Goal: Information Seeking & Learning: Find specific fact

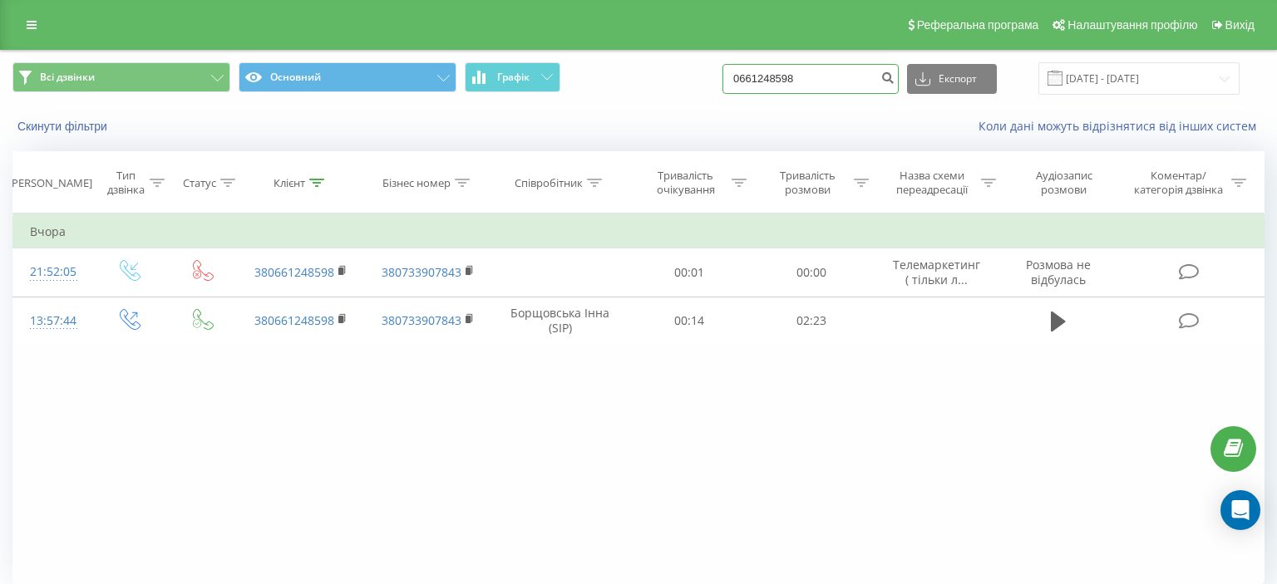
drag, startPoint x: 753, startPoint y: 84, endPoint x: 829, endPoint y: 80, distance: 75.8
click at [829, 80] on input "0661248598" at bounding box center [810, 79] width 176 height 30
paste input "(068) 962 50 95"
click at [777, 81] on input "(068) 962 50 95" at bounding box center [810, 79] width 176 height 30
click at [756, 81] on input "(068 962 50 95" at bounding box center [810, 79] width 176 height 30
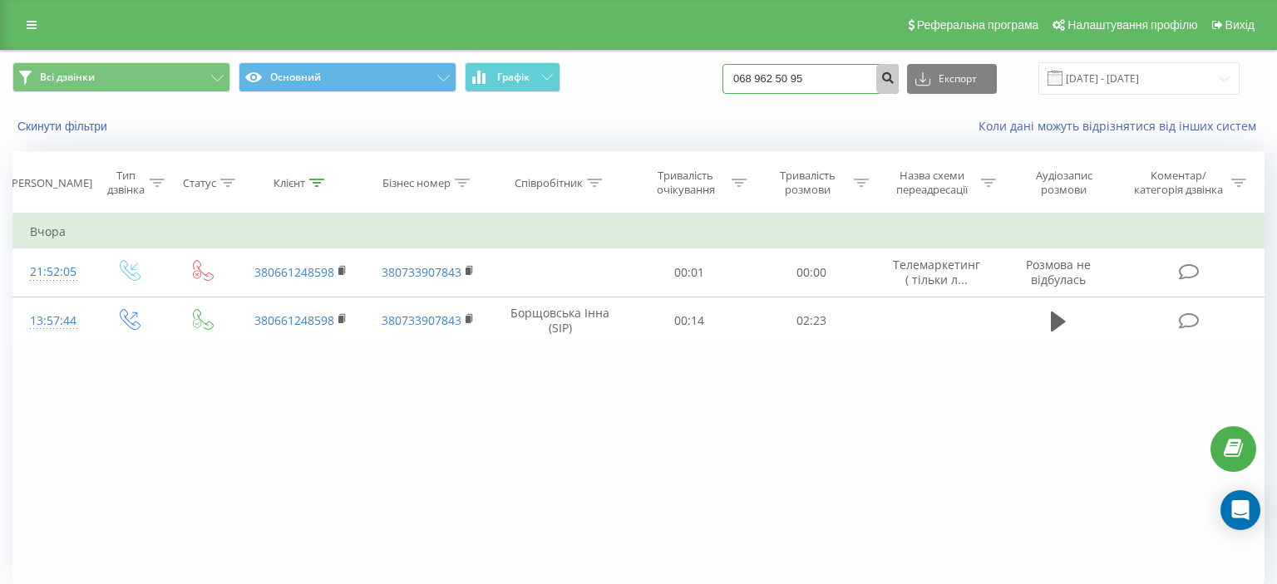
type input "068 962 50 95"
click at [894, 78] on icon "submit" at bounding box center [887, 76] width 14 height 10
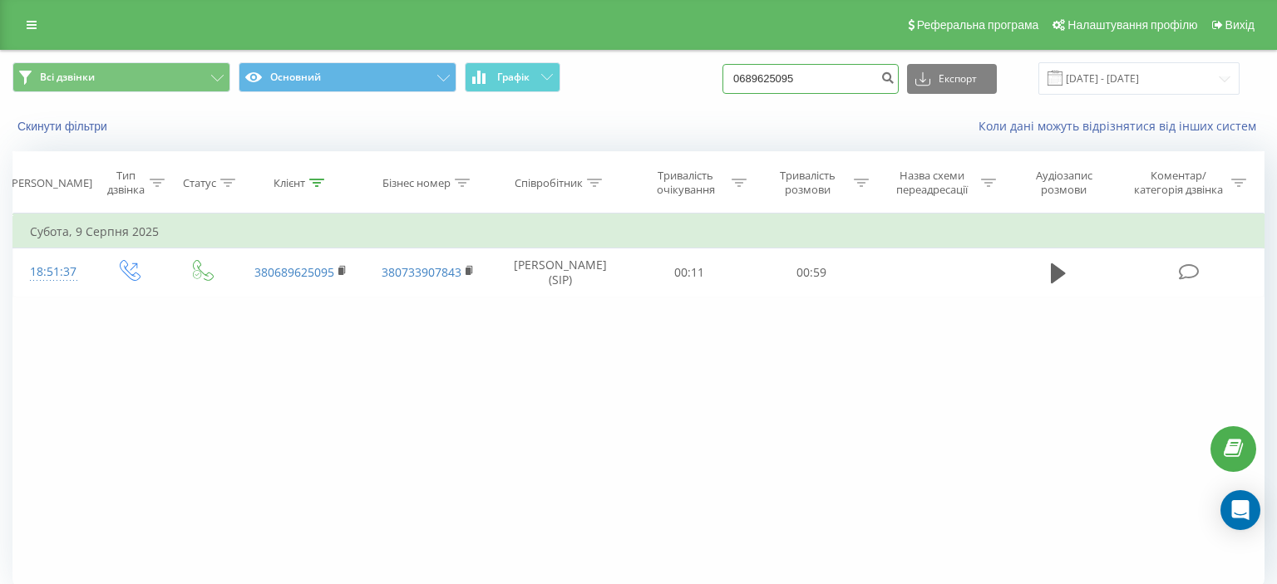
click at [750, 82] on input "0689625095" at bounding box center [810, 79] width 176 height 30
drag, startPoint x: 750, startPoint y: 82, endPoint x: 845, endPoint y: 81, distance: 95.6
click at [845, 81] on input "0689625095" at bounding box center [810, 79] width 176 height 30
paste input "(097) 565 92 71"
click at [780, 81] on input "(097) 565 92 71" at bounding box center [810, 79] width 176 height 30
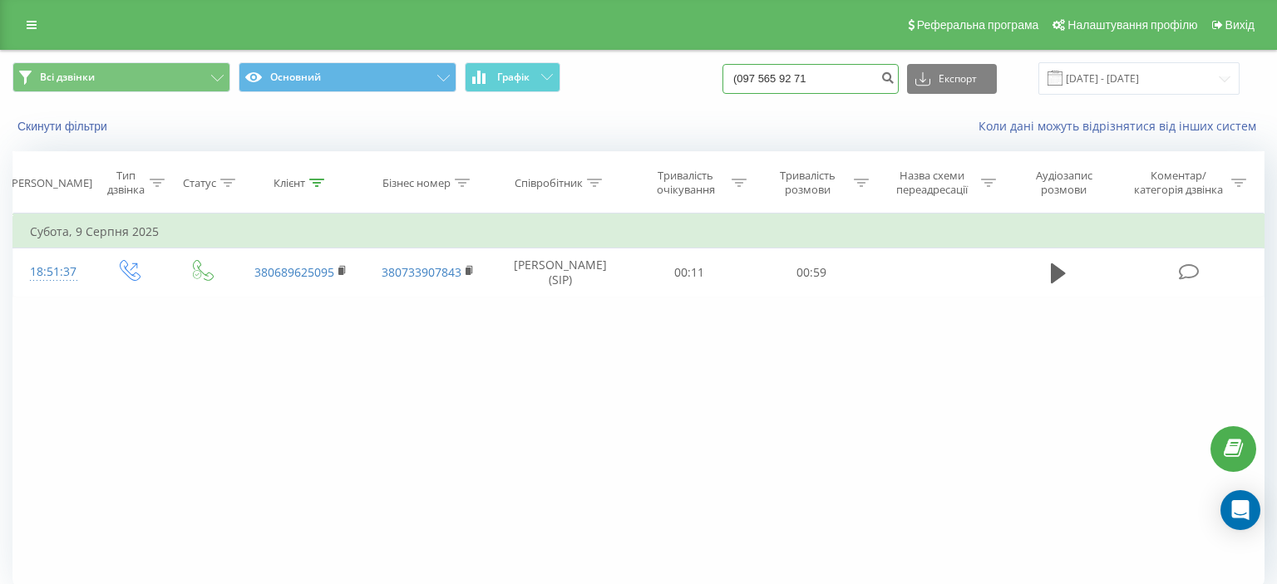
click at [759, 81] on input "(097 565 92 71" at bounding box center [810, 79] width 176 height 30
type input "097 565 92 71"
click at [893, 81] on icon "submit" at bounding box center [887, 76] width 14 height 10
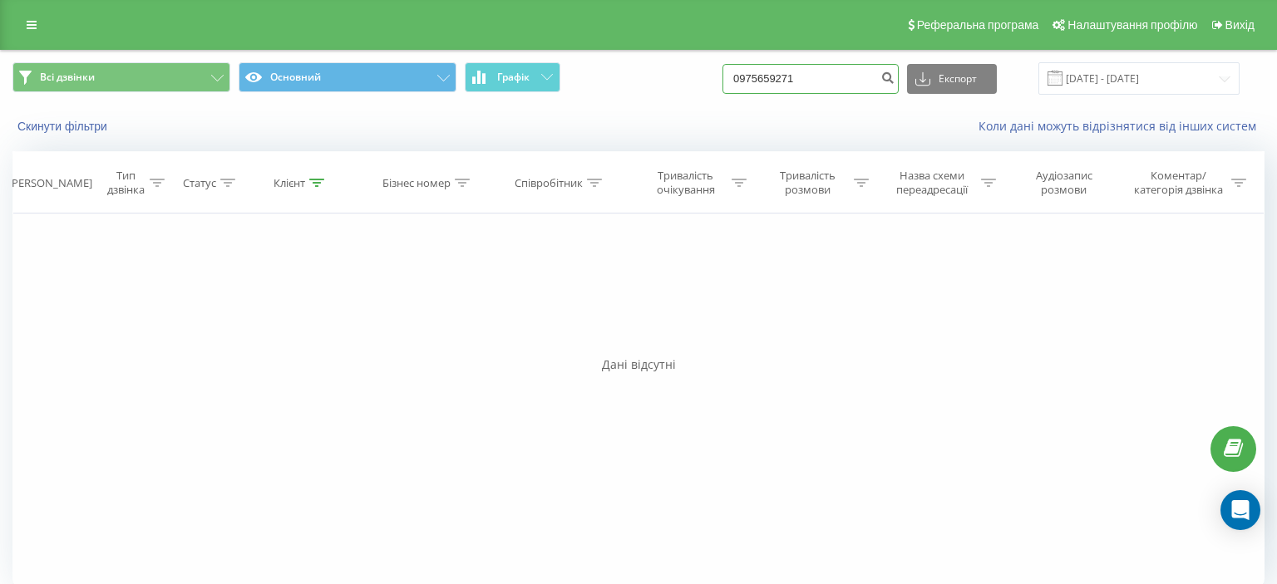
click at [748, 77] on input "0975659271" at bounding box center [810, 79] width 176 height 30
drag, startPoint x: 748, startPoint y: 77, endPoint x: 833, endPoint y: 76, distance: 84.8
click at [833, 76] on input "0975659271" at bounding box center [810, 79] width 176 height 30
paste input "(098) 347 04 48"
click at [780, 82] on input "(098) 347 04 48" at bounding box center [810, 79] width 176 height 30
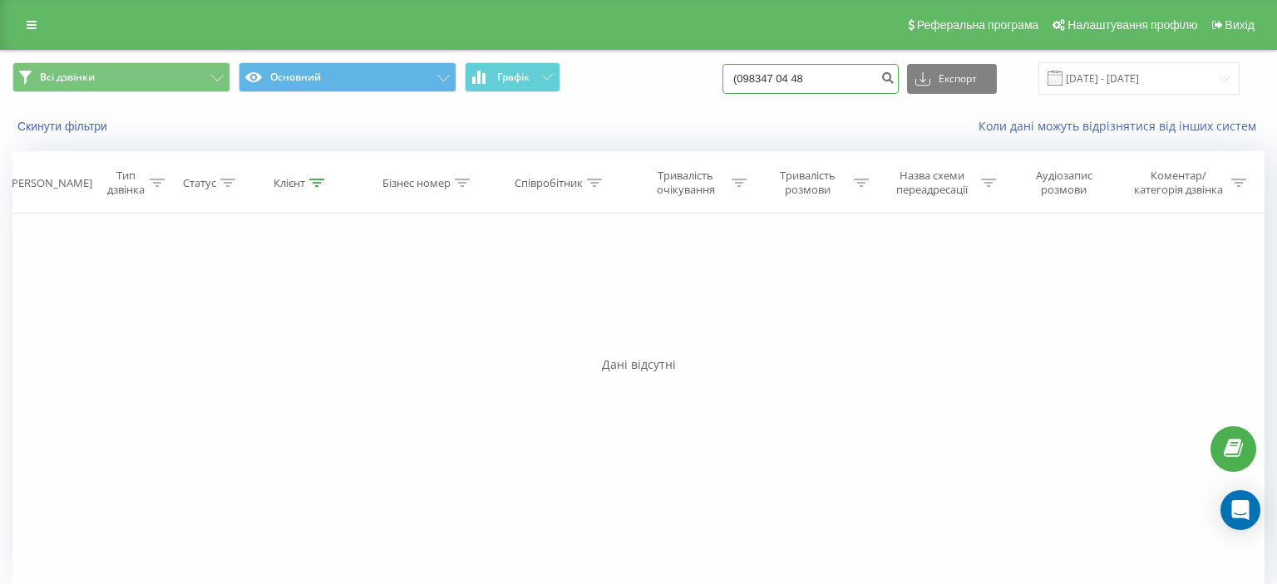
click at [756, 80] on input "(098347 04 48" at bounding box center [810, 79] width 176 height 30
type input "098347 04 48"
click at [894, 76] on icon "submit" at bounding box center [887, 76] width 14 height 10
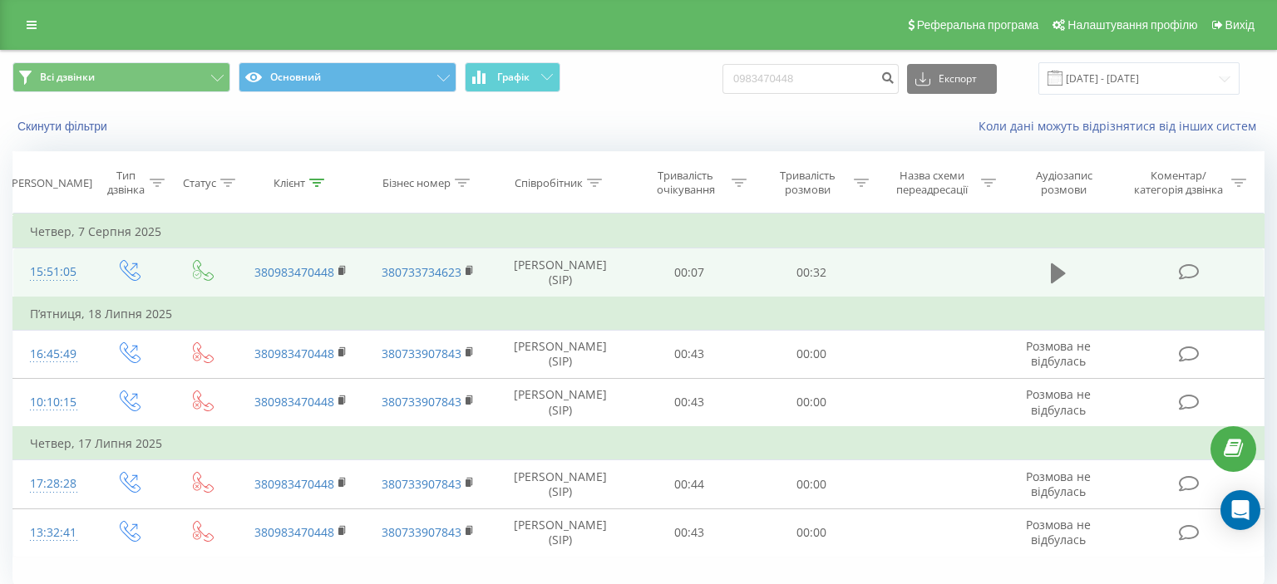
click at [1052, 271] on icon at bounding box center [1058, 273] width 15 height 20
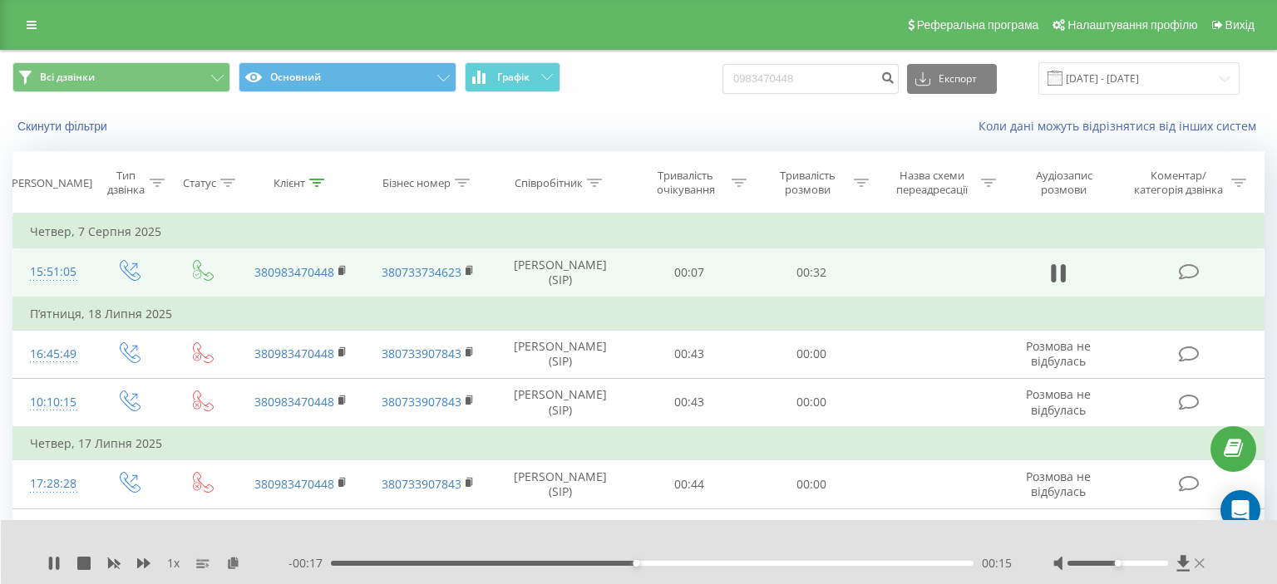
click at [1200, 561] on icon at bounding box center [1199, 563] width 10 height 13
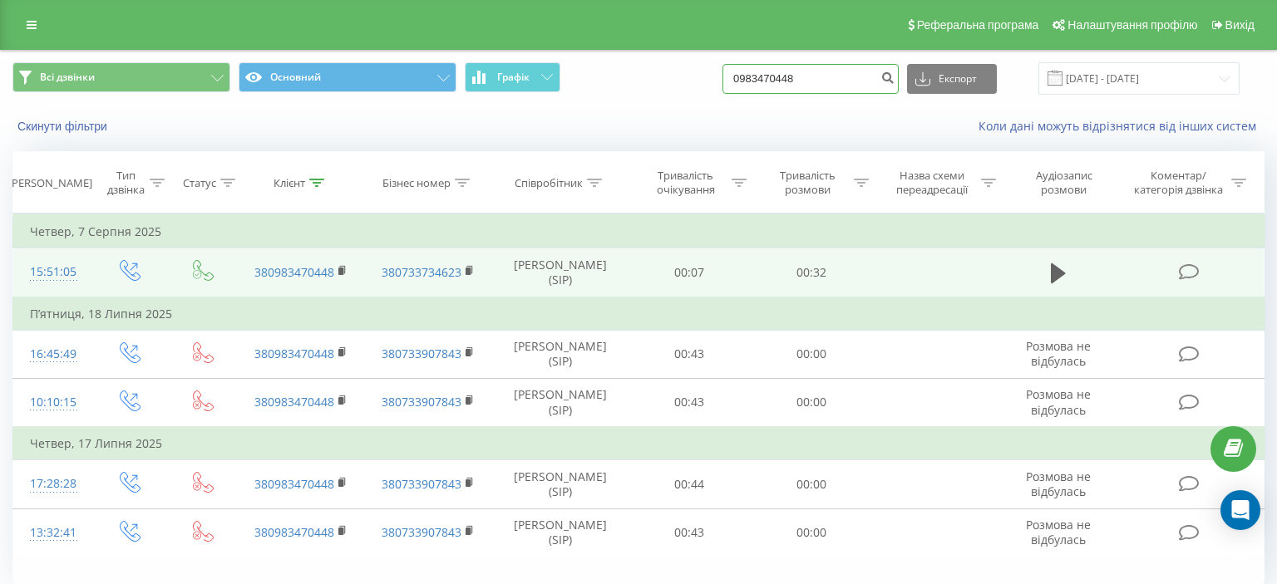
click at [751, 76] on input "0983470448" at bounding box center [810, 79] width 176 height 30
drag, startPoint x: 751, startPoint y: 76, endPoint x: 841, endPoint y: 76, distance: 90.6
click at [841, 76] on input "0983470448" at bounding box center [810, 79] width 176 height 30
paste input "(093) 335 07 02"
click at [780, 78] on input "(093) 335 07 02" at bounding box center [810, 79] width 176 height 30
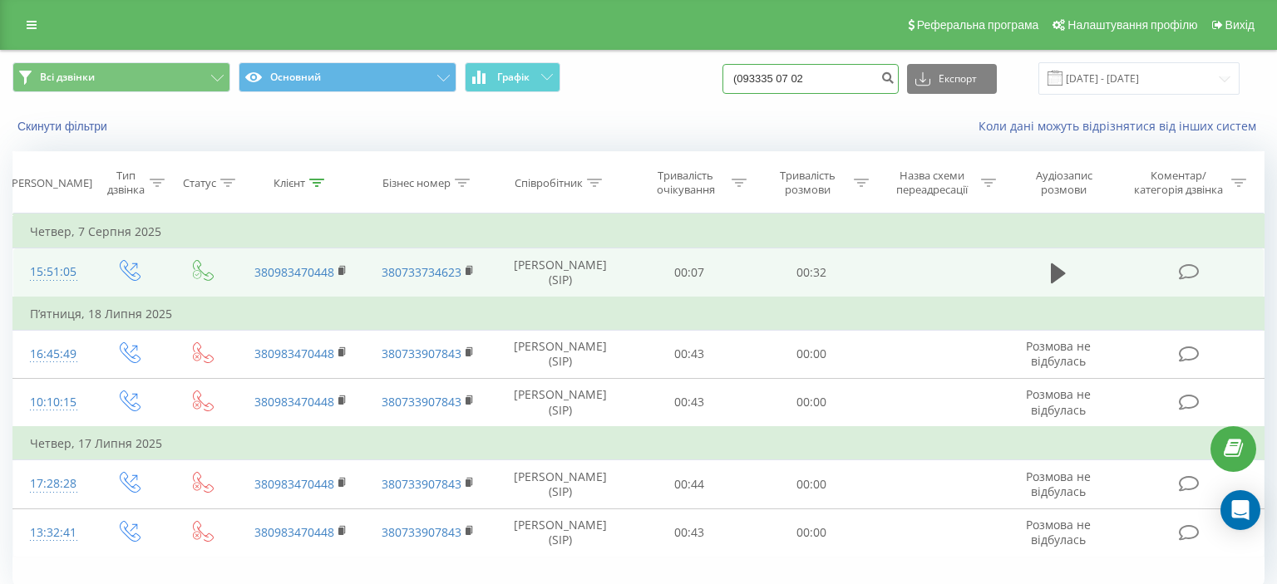
click at [756, 81] on input "(093335 07 02" at bounding box center [810, 79] width 176 height 30
type input "093335 07 02"
click at [893, 77] on icon "submit" at bounding box center [887, 76] width 14 height 10
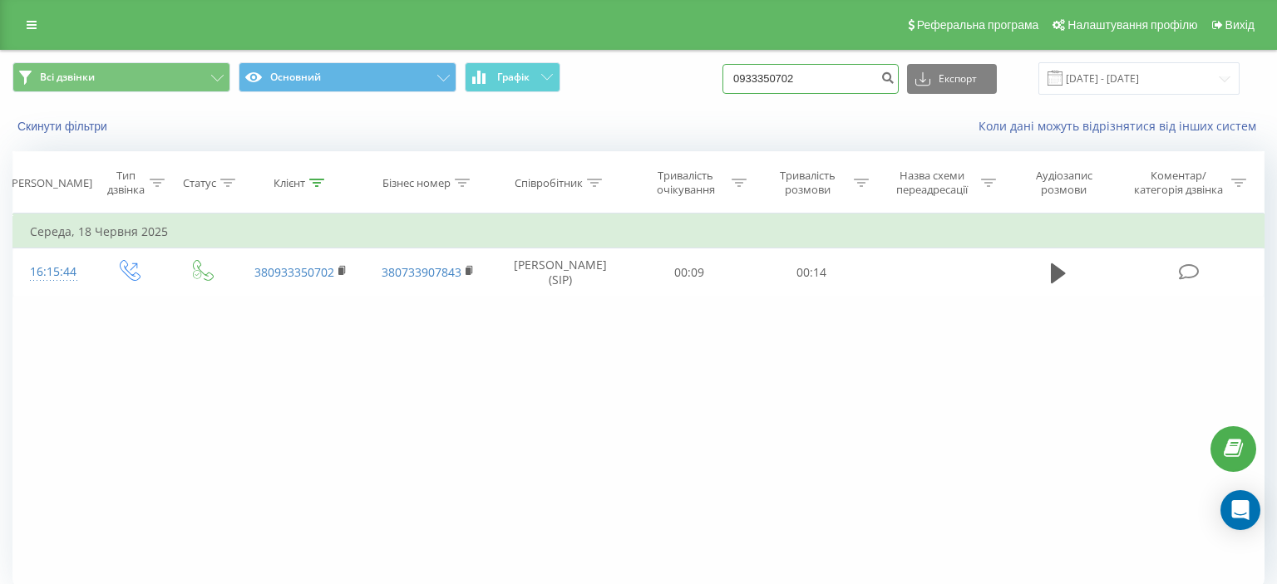
click at [752, 74] on input "0933350702" at bounding box center [810, 79] width 176 height 30
drag, startPoint x: 752, startPoint y: 74, endPoint x: 838, endPoint y: 73, distance: 85.6
click at [838, 73] on input "0933350702" at bounding box center [810, 79] width 176 height 30
paste input "(093) 525 69 20"
click at [780, 85] on input "(093) 525 69 20" at bounding box center [810, 79] width 176 height 30
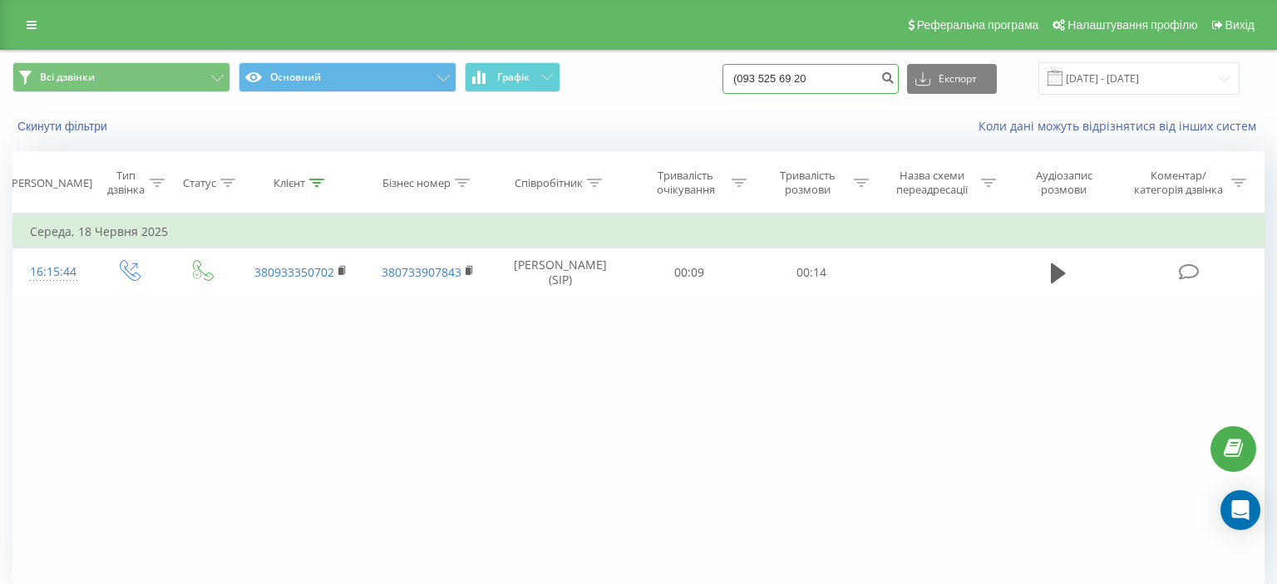
click at [756, 81] on input "(093 525 69 20" at bounding box center [810, 79] width 176 height 30
type input "093 525 69 20"
click at [894, 81] on icon "submit" at bounding box center [887, 76] width 14 height 10
click at [751, 81] on input "0935256920" at bounding box center [810, 79] width 176 height 30
drag, startPoint x: 751, startPoint y: 81, endPoint x: 839, endPoint y: 80, distance: 88.9
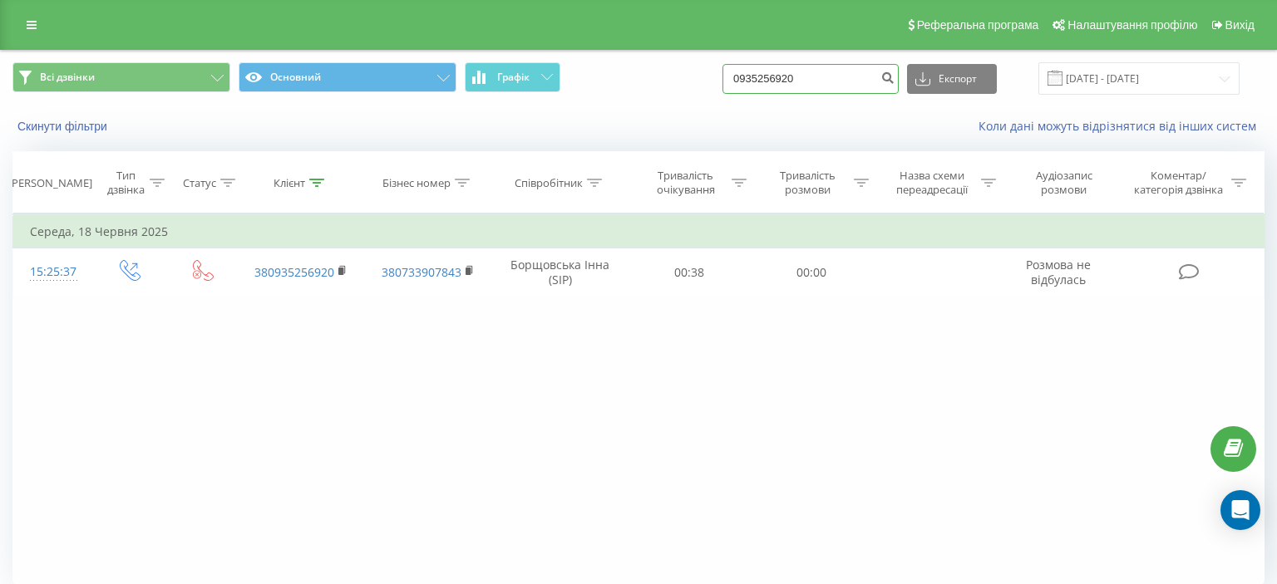
click at [839, 80] on input "0935256920" at bounding box center [810, 79] width 176 height 30
paste input "(067) 490 35 22"
click at [778, 81] on input "(067) 490 35 22" at bounding box center [810, 79] width 176 height 30
click at [758, 79] on input "(067 490 35 22" at bounding box center [810, 79] width 176 height 30
type input "067 490 35 22"
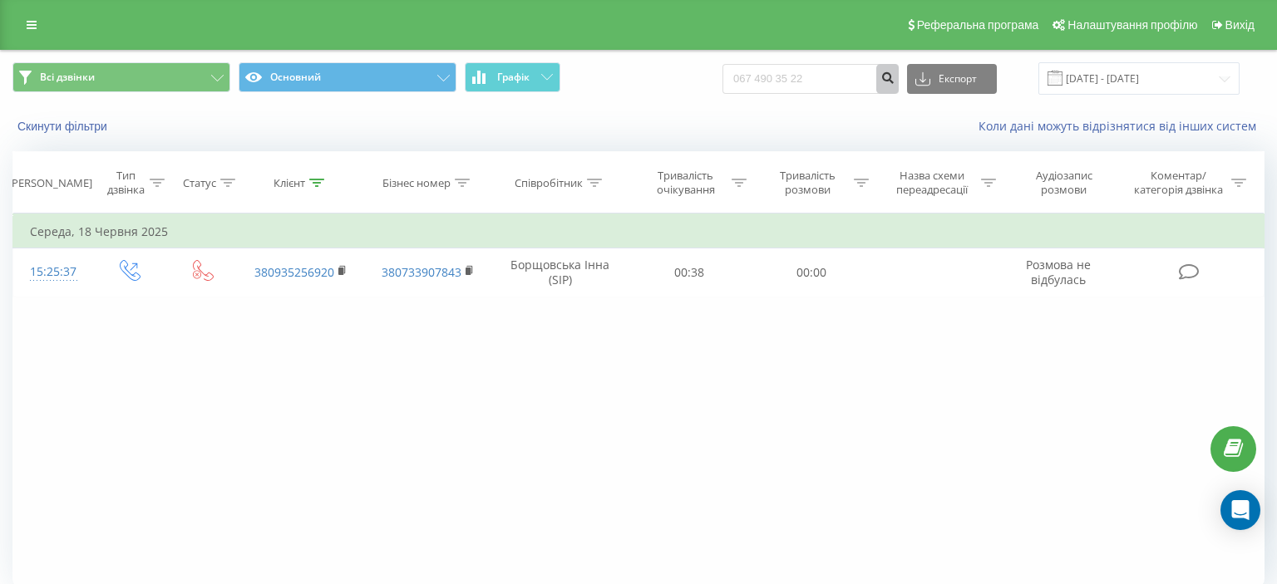
click at [894, 76] on icon "submit" at bounding box center [887, 76] width 14 height 10
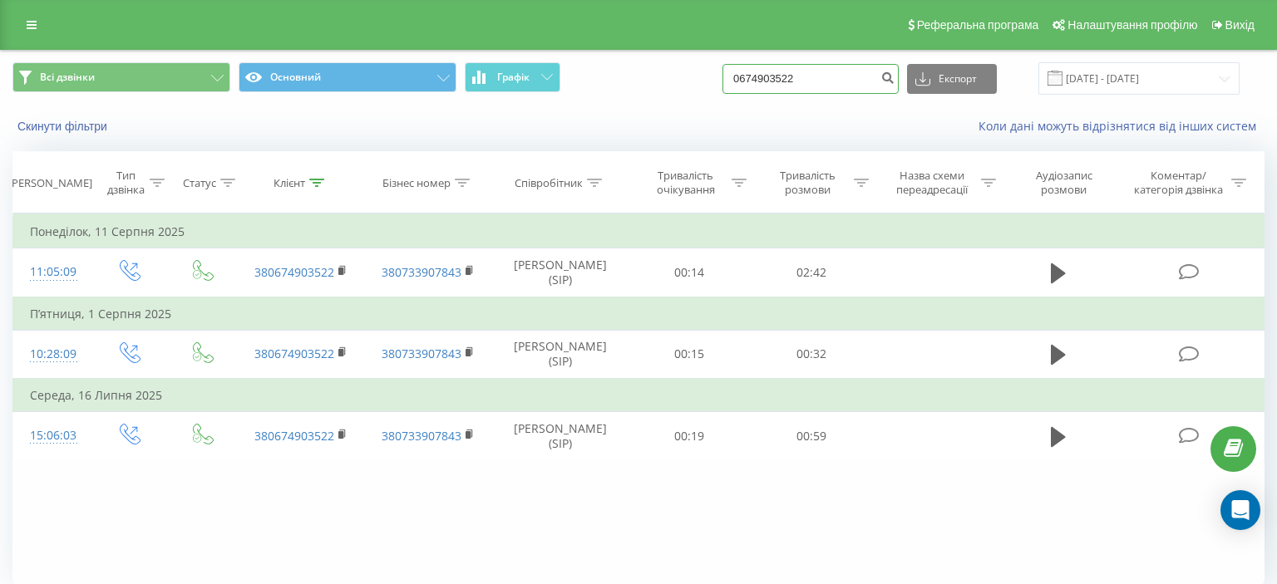
click at [751, 79] on input "0674903522" at bounding box center [810, 79] width 176 height 30
drag, startPoint x: 751, startPoint y: 79, endPoint x: 825, endPoint y: 78, distance: 73.1
click at [839, 75] on input "0674903522" at bounding box center [810, 79] width 176 height 30
paste input "[PHONE_NUMBER]"
click at [780, 80] on input "[PHONE_NUMBER]" at bounding box center [810, 79] width 176 height 30
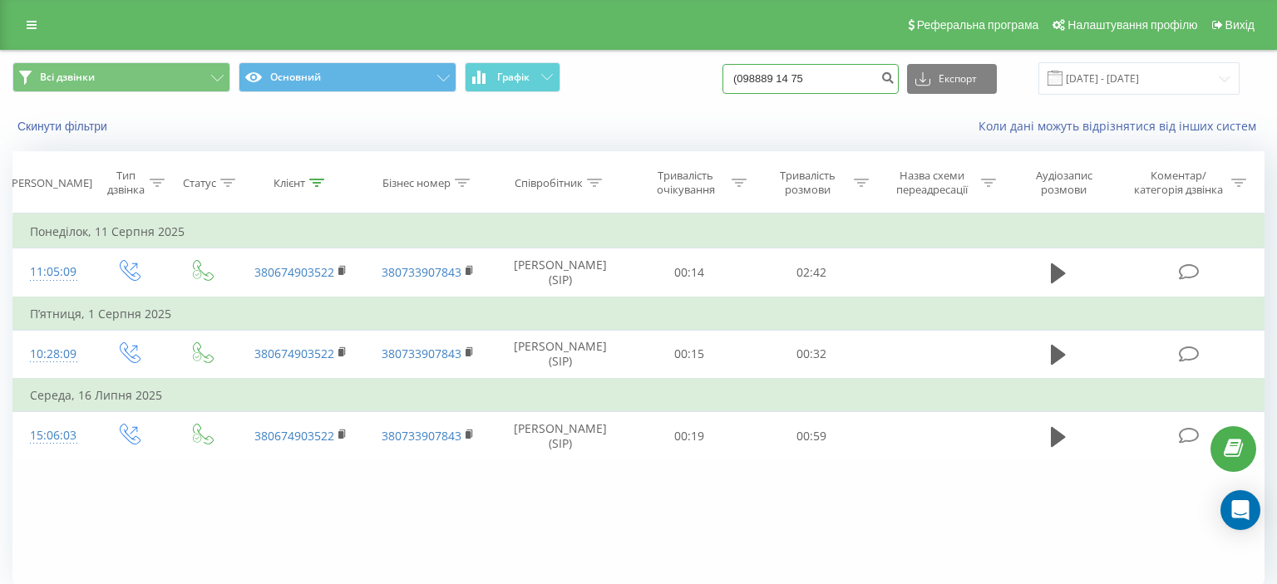
click at [756, 82] on input "(098889 14 75" at bounding box center [810, 79] width 176 height 30
type input "098889 14 75"
click at [891, 80] on icon "submit" at bounding box center [887, 76] width 14 height 10
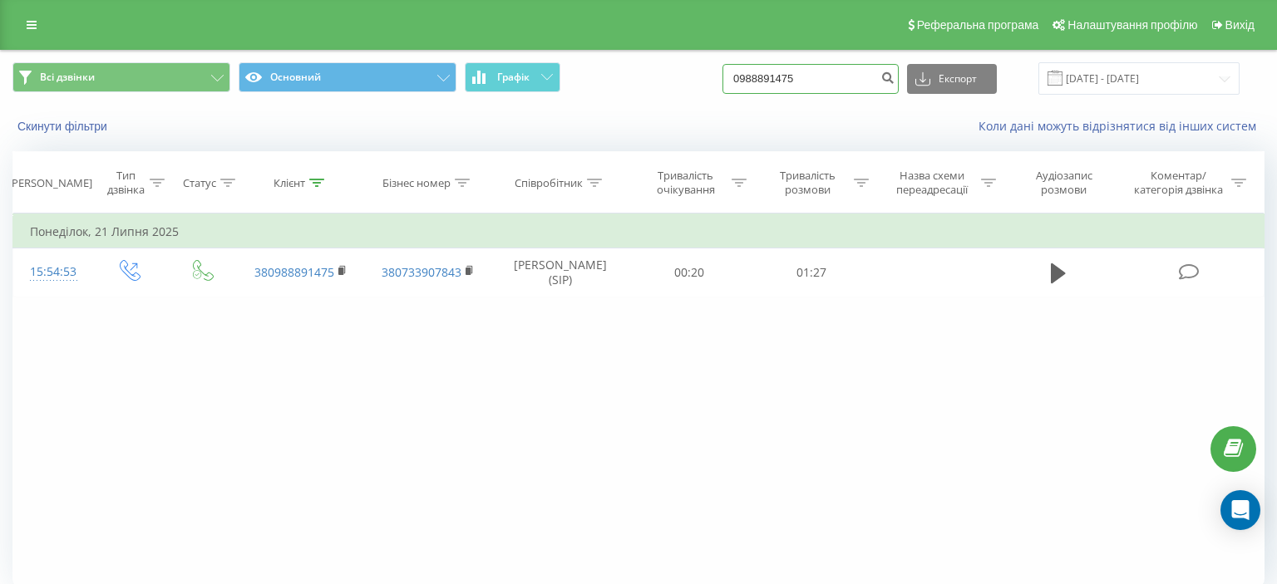
click at [750, 78] on input "0988891475" at bounding box center [810, 79] width 176 height 30
drag, startPoint x: 750, startPoint y: 78, endPoint x: 839, endPoint y: 73, distance: 89.9
click at [839, 73] on input "0988891475" at bounding box center [810, 79] width 176 height 30
paste input "(067) 173 73 67"
click at [778, 81] on input "(067) 173 73 67" at bounding box center [810, 79] width 176 height 30
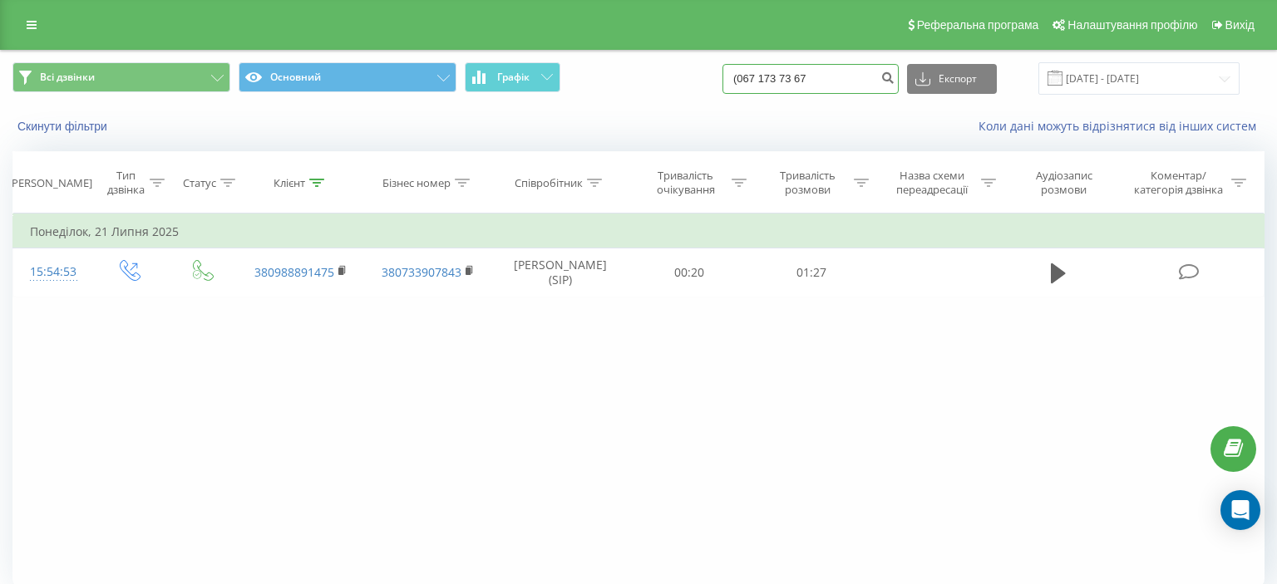
click at [758, 80] on input "(067 173 73 67" at bounding box center [810, 79] width 176 height 30
type input "067 173 73 67"
click at [894, 78] on icon "submit" at bounding box center [887, 76] width 14 height 10
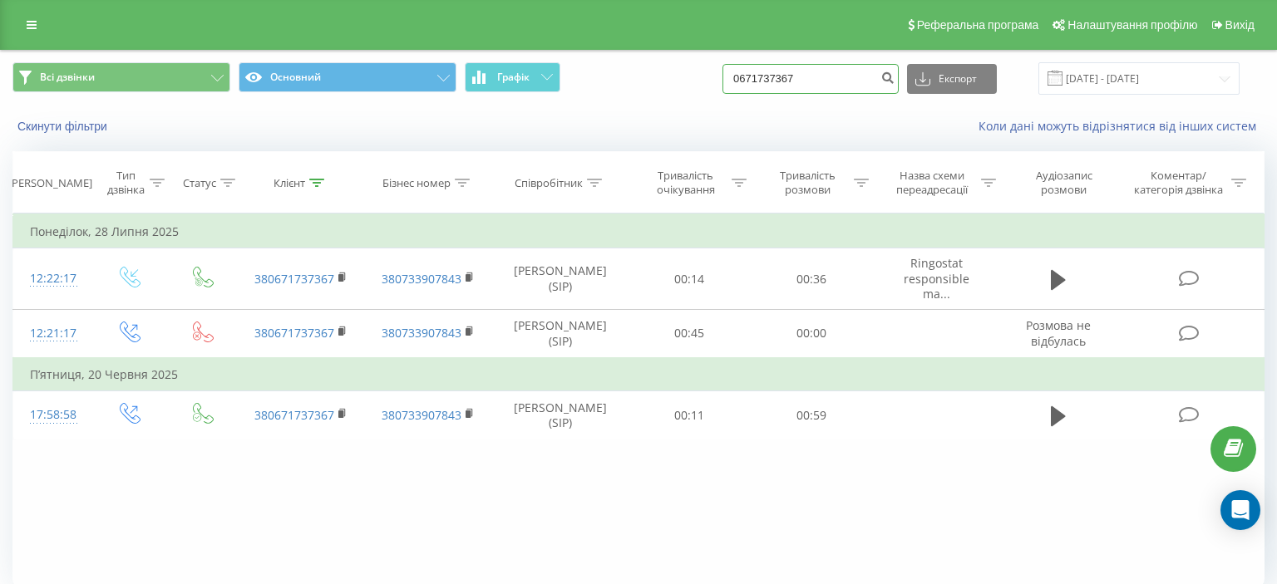
drag, startPoint x: 753, startPoint y: 75, endPoint x: 839, endPoint y: 76, distance: 86.4
click at [839, 76] on input "0671737367" at bounding box center [810, 79] width 176 height 30
paste input "(097) 112 92 82"
click at [780, 81] on input "(097) 112 92 82" at bounding box center [810, 79] width 176 height 30
click at [756, 81] on input "(097112 92 82" at bounding box center [810, 79] width 176 height 30
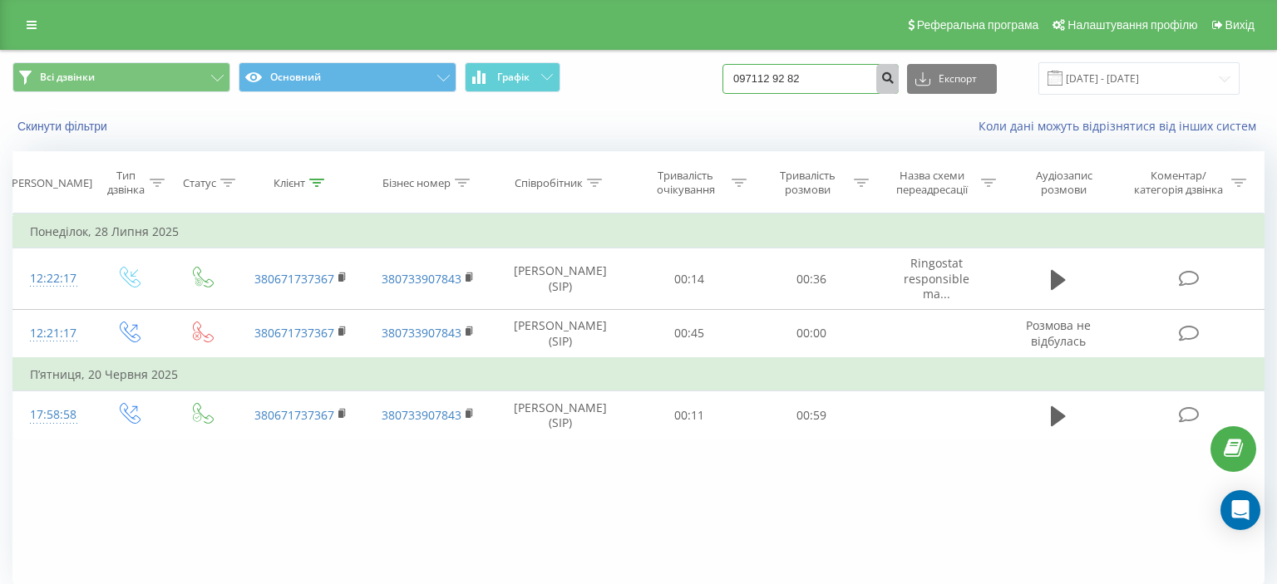
type input "097112 92 82"
click at [894, 78] on icon "submit" at bounding box center [887, 76] width 14 height 10
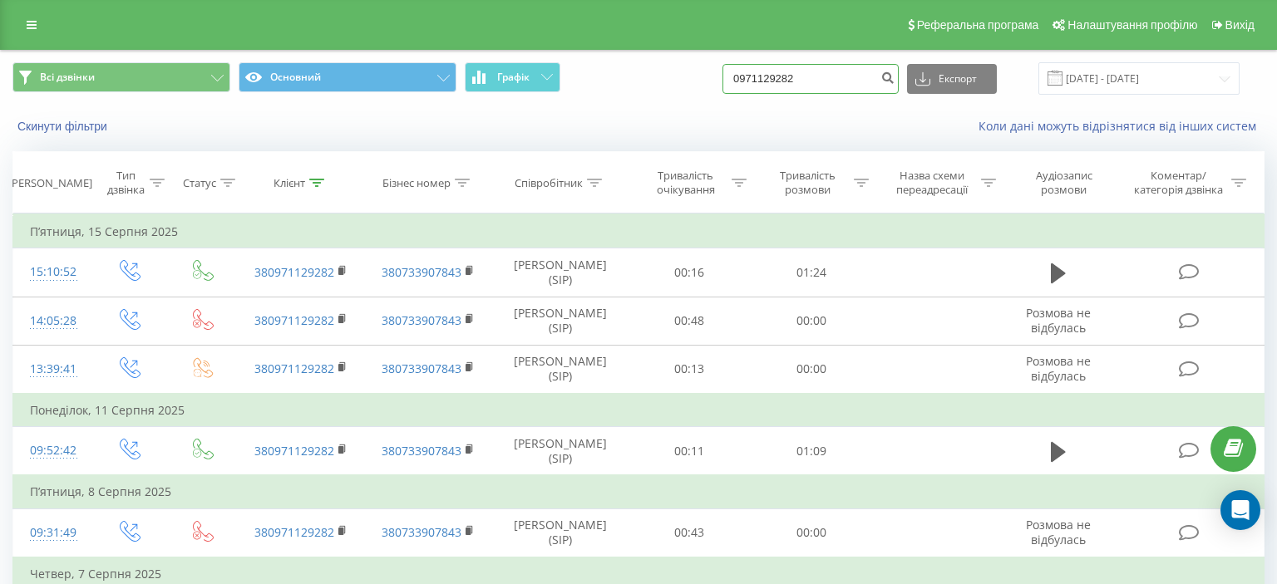
click at [752, 81] on input "0971129282" at bounding box center [810, 79] width 176 height 30
drag, startPoint x: 752, startPoint y: 81, endPoint x: 850, endPoint y: 81, distance: 98.1
click at [850, 81] on input "0971129282" at bounding box center [810, 79] width 176 height 30
paste input "(097) 916 20 05"
click at [780, 80] on input "(097) 916 20 05" at bounding box center [810, 79] width 176 height 30
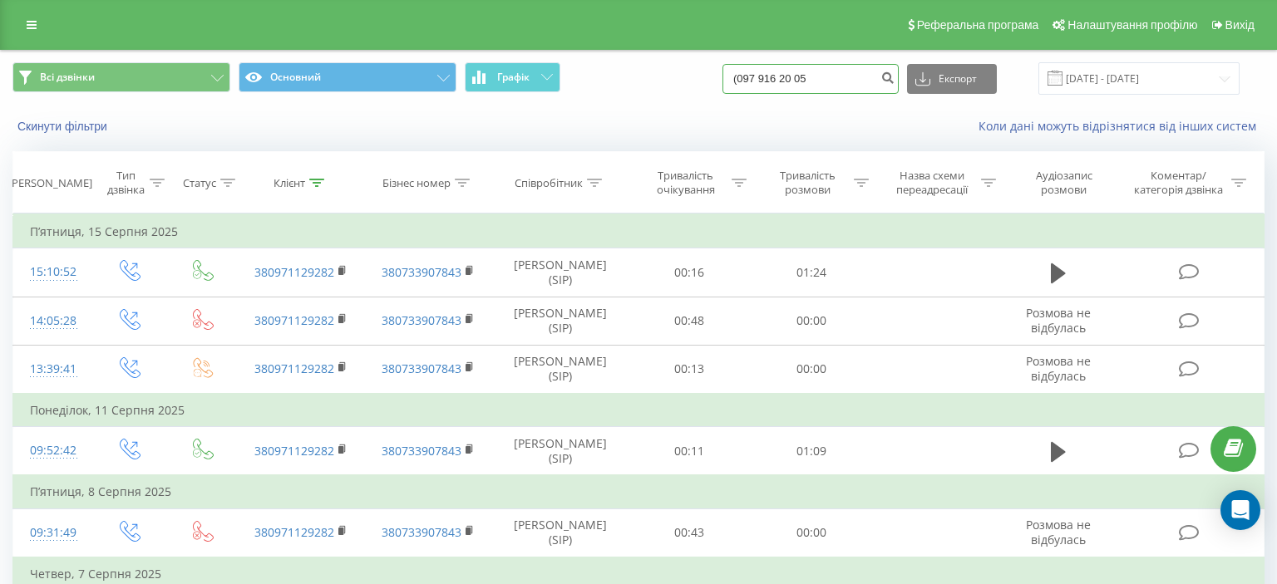
click at [756, 79] on input "(097 916 20 05" at bounding box center [810, 79] width 176 height 30
type input "097 916 20 05"
click at [892, 77] on icon "submit" at bounding box center [887, 76] width 14 height 10
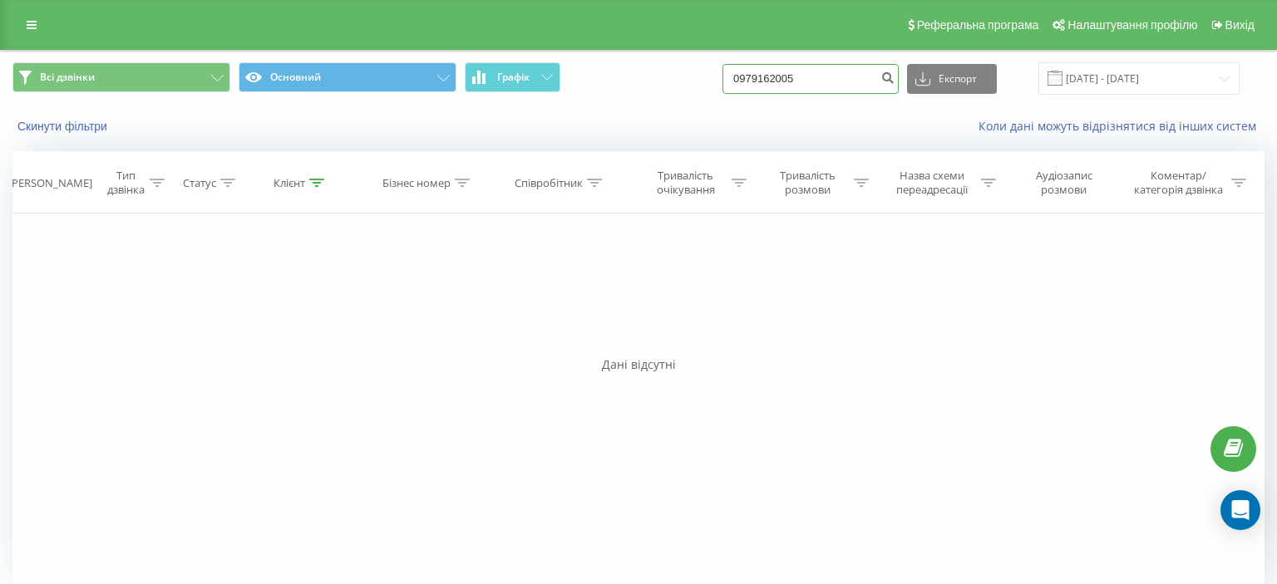
drag, startPoint x: 754, startPoint y: 75, endPoint x: 839, endPoint y: 76, distance: 85.6
click at [839, 76] on input "0979162005" at bounding box center [810, 79] width 176 height 30
paste input "[PHONE_NUMBER]"
click at [779, 84] on input "[PHONE_NUMBER]" at bounding box center [810, 79] width 176 height 30
click at [756, 77] on input "(098 969 33 22" at bounding box center [810, 79] width 176 height 30
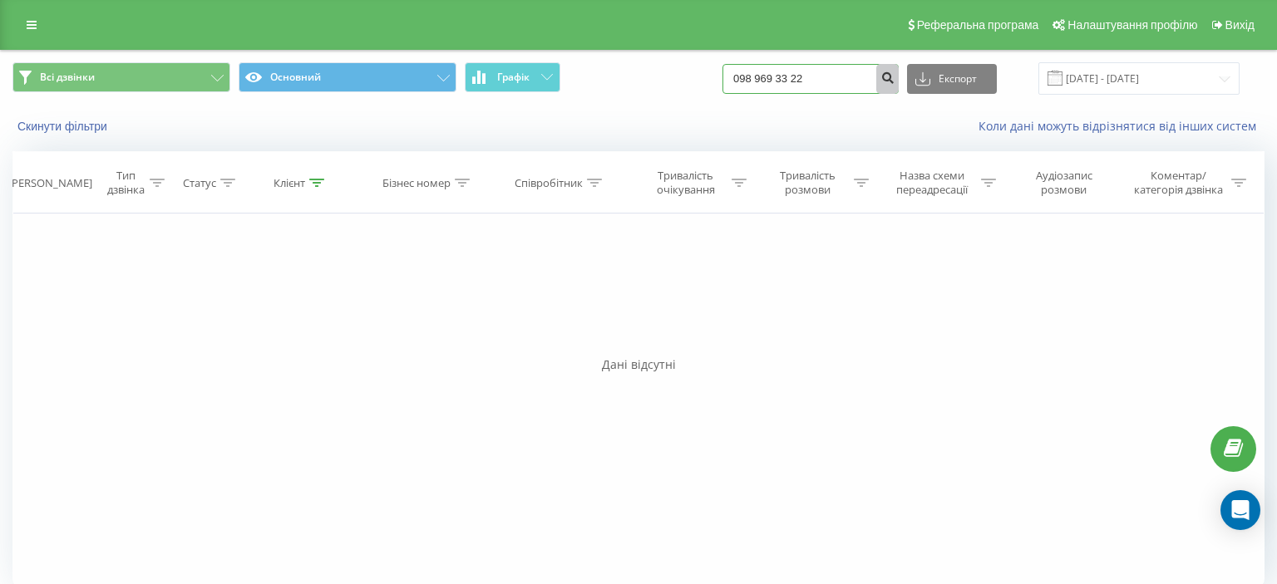
type input "098 969 33 22"
click at [893, 76] on icon "submit" at bounding box center [887, 76] width 14 height 10
click at [750, 77] on input "0989693322" at bounding box center [810, 79] width 176 height 30
drag, startPoint x: 750, startPoint y: 77, endPoint x: 835, endPoint y: 78, distance: 84.8
click at [835, 78] on input "0989693322" at bounding box center [810, 79] width 176 height 30
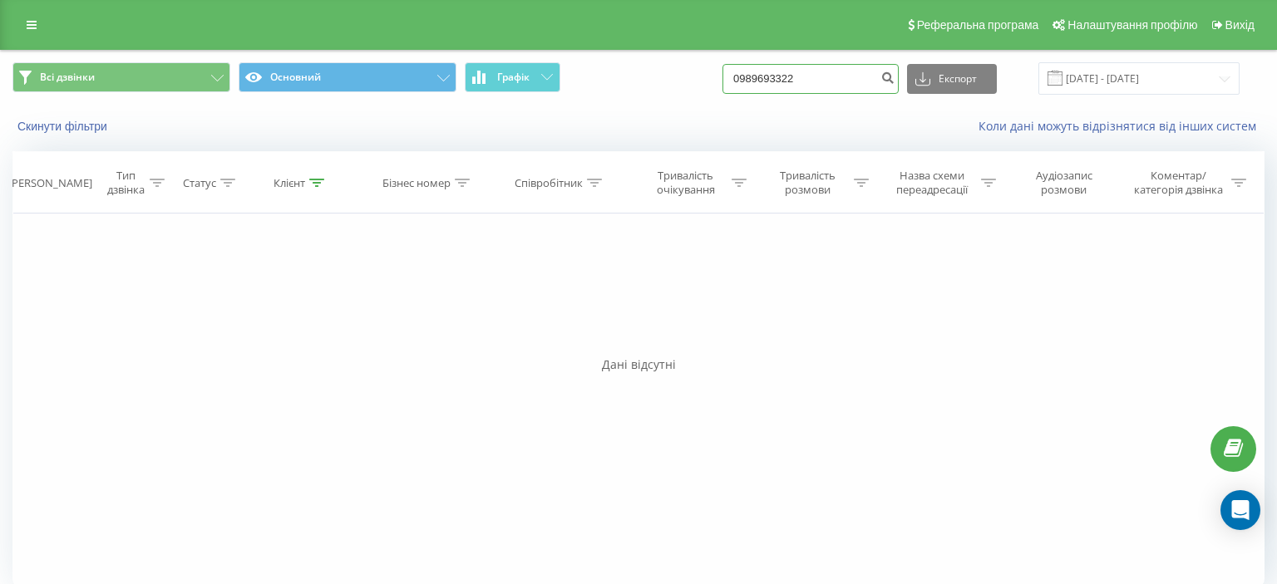
paste input "(093) 442 40 24"
click at [776, 81] on input "(093) 442 40 24" at bounding box center [810, 79] width 176 height 30
click at [757, 78] on input "(093 442 40 24" at bounding box center [810, 79] width 176 height 30
type input "093 442 40 24"
click at [894, 78] on icon "submit" at bounding box center [887, 76] width 14 height 10
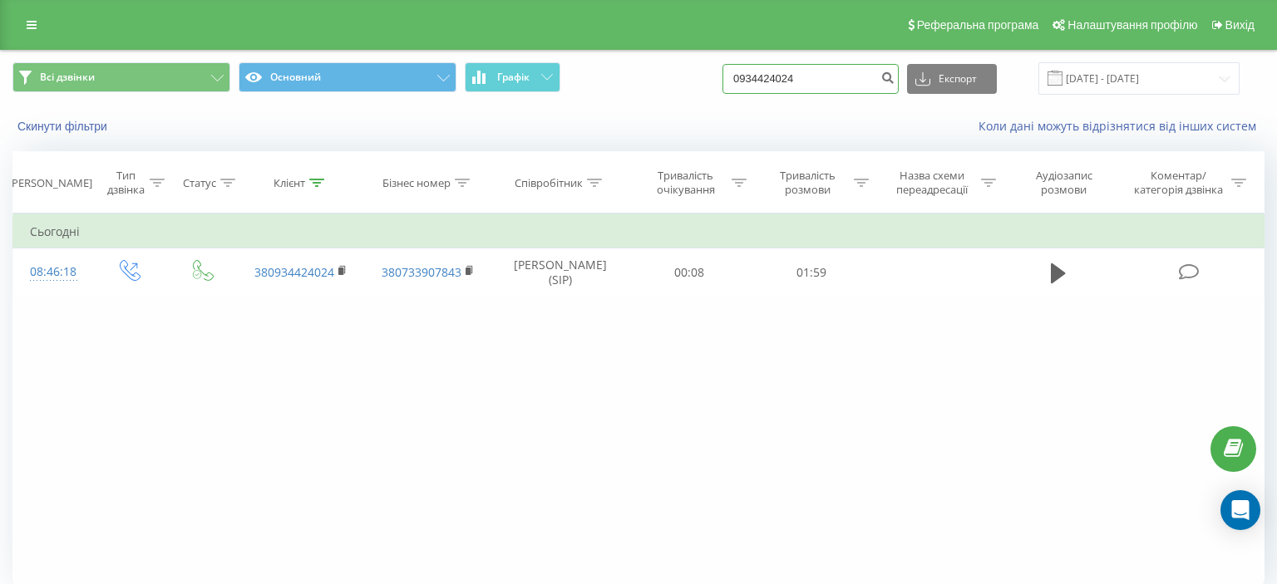
click at [753, 78] on input "0934424024" at bounding box center [810, 79] width 176 height 30
drag, startPoint x: 753, startPoint y: 78, endPoint x: 837, endPoint y: 83, distance: 84.1
click at [840, 82] on input "0934424024" at bounding box center [810, 79] width 176 height 30
paste input "(099) 559 05 03"
click at [780, 81] on input "(099) 559 05 03" at bounding box center [810, 79] width 176 height 30
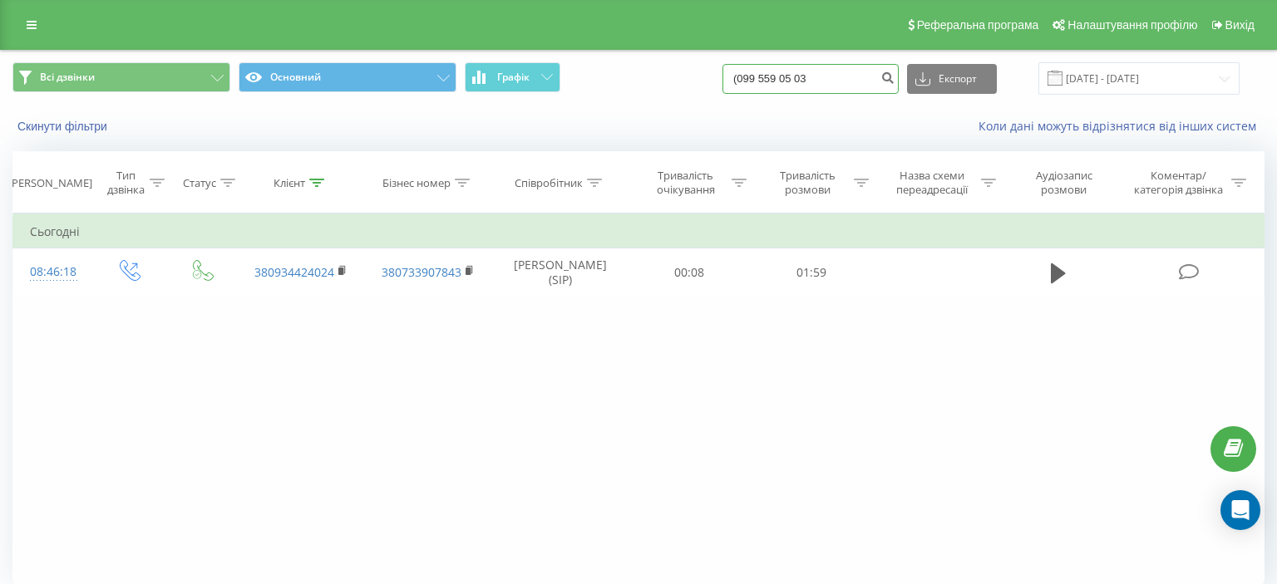
click at [757, 82] on input "(099 559 05 03" at bounding box center [810, 79] width 176 height 30
type input "099 559 05 03"
click at [894, 76] on icon "submit" at bounding box center [887, 76] width 14 height 10
click at [894, 77] on icon "submit" at bounding box center [887, 76] width 14 height 10
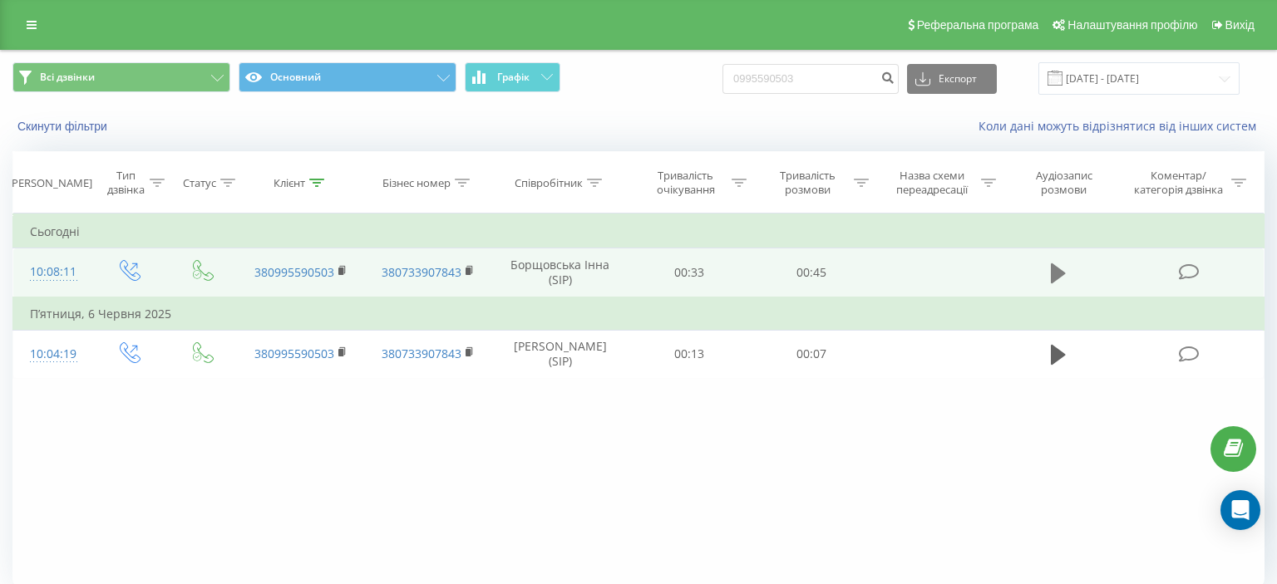
click at [1052, 274] on icon at bounding box center [1058, 273] width 15 height 20
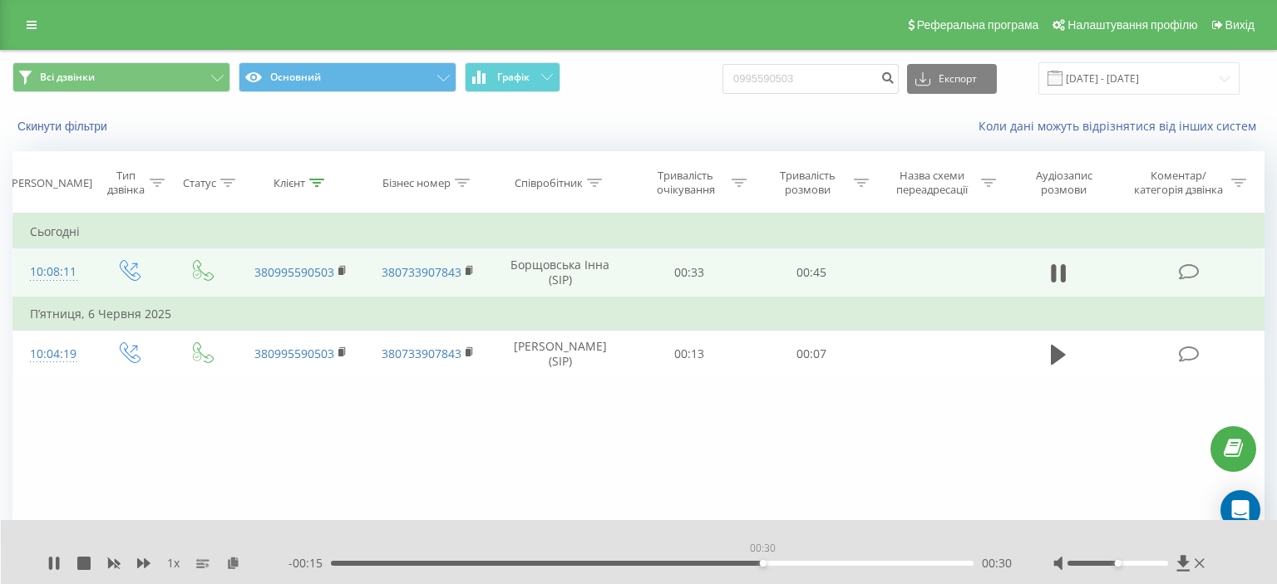
click at [762, 564] on div "00:30" at bounding box center [652, 563] width 643 height 5
click at [1196, 565] on icon at bounding box center [1199, 563] width 10 height 13
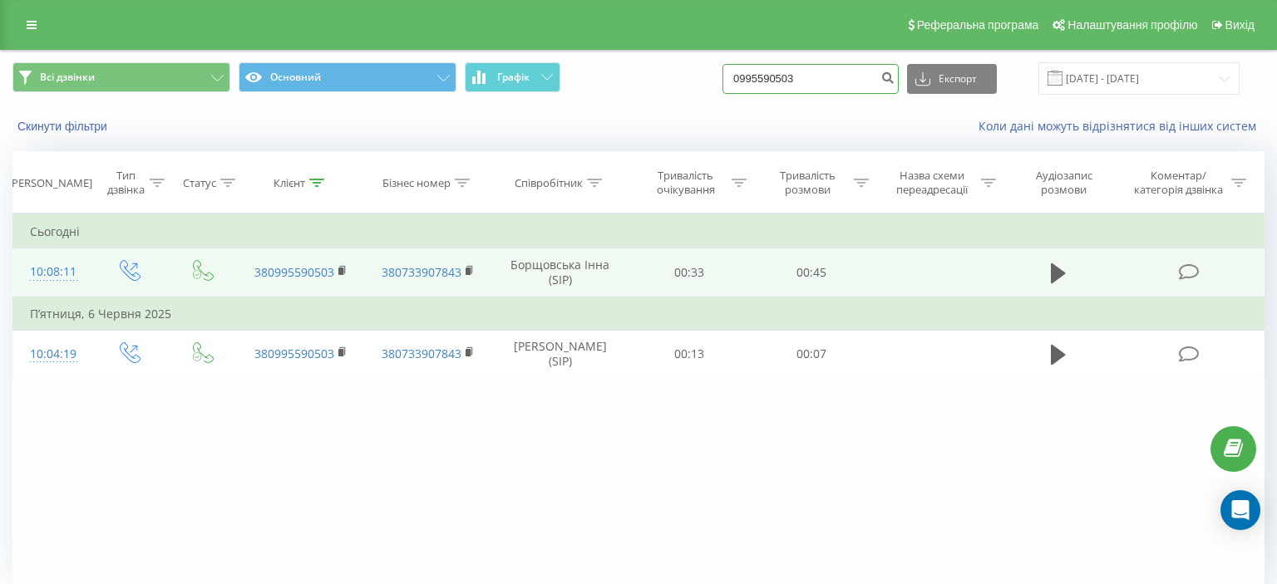
click at [752, 80] on input "0995590503" at bounding box center [810, 79] width 176 height 30
drag, startPoint x: 752, startPoint y: 80, endPoint x: 830, endPoint y: 73, distance: 77.6
click at [830, 73] on input "0995590503" at bounding box center [810, 79] width 176 height 30
paste input "(095) 311 58 80"
click at [780, 81] on input "(095) 311 58 80" at bounding box center [810, 79] width 176 height 30
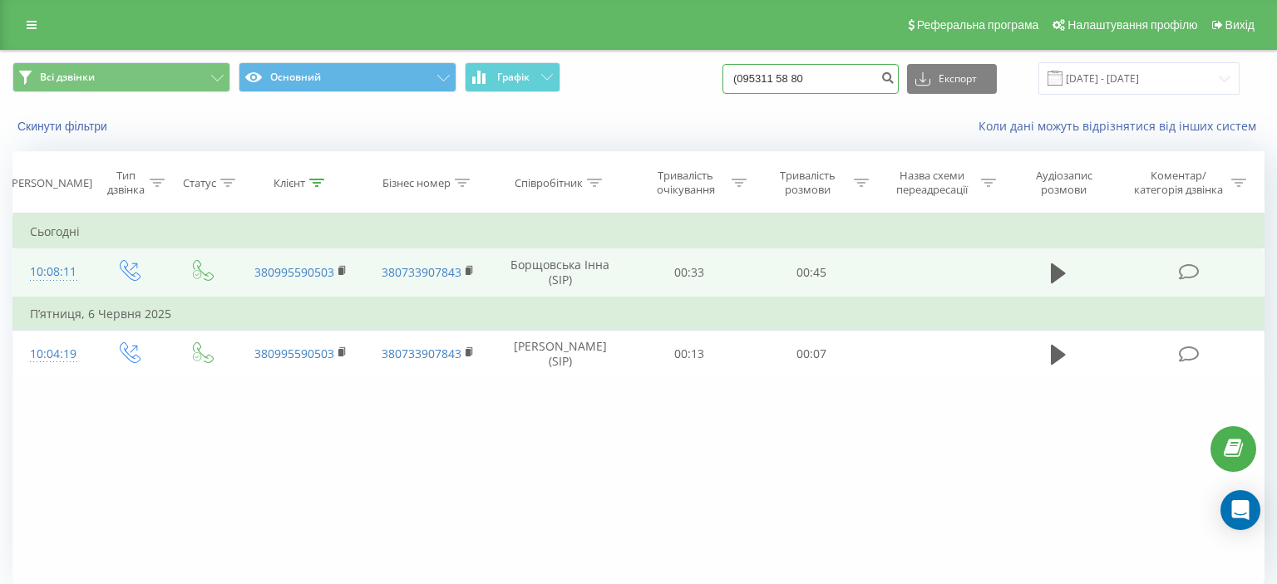
click at [757, 81] on input "(095311 58 80" at bounding box center [810, 79] width 176 height 30
type input "095311 58 80"
click at [892, 77] on icon "submit" at bounding box center [887, 76] width 14 height 10
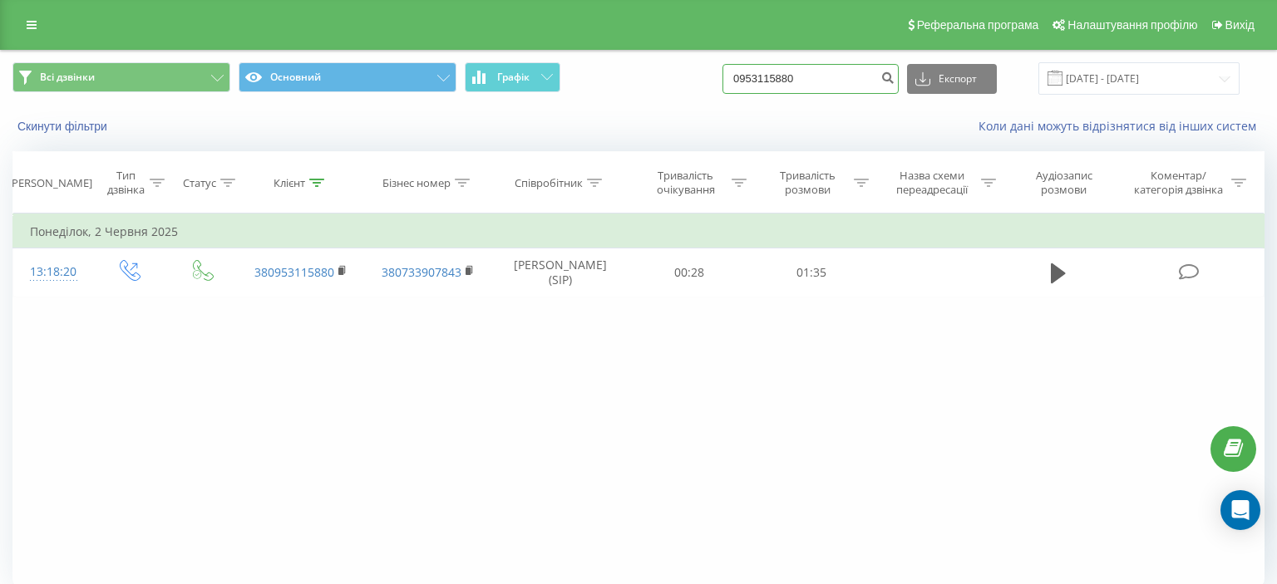
click at [756, 73] on input "0953115880" at bounding box center [810, 79] width 176 height 30
drag, startPoint x: 755, startPoint y: 77, endPoint x: 837, endPoint y: 86, distance: 82.8
click at [837, 86] on input "0953115880" at bounding box center [810, 79] width 176 height 30
paste input "[PHONE_NUMBER]"
click at [780, 85] on input "[PHONE_NUMBER]" at bounding box center [810, 79] width 176 height 30
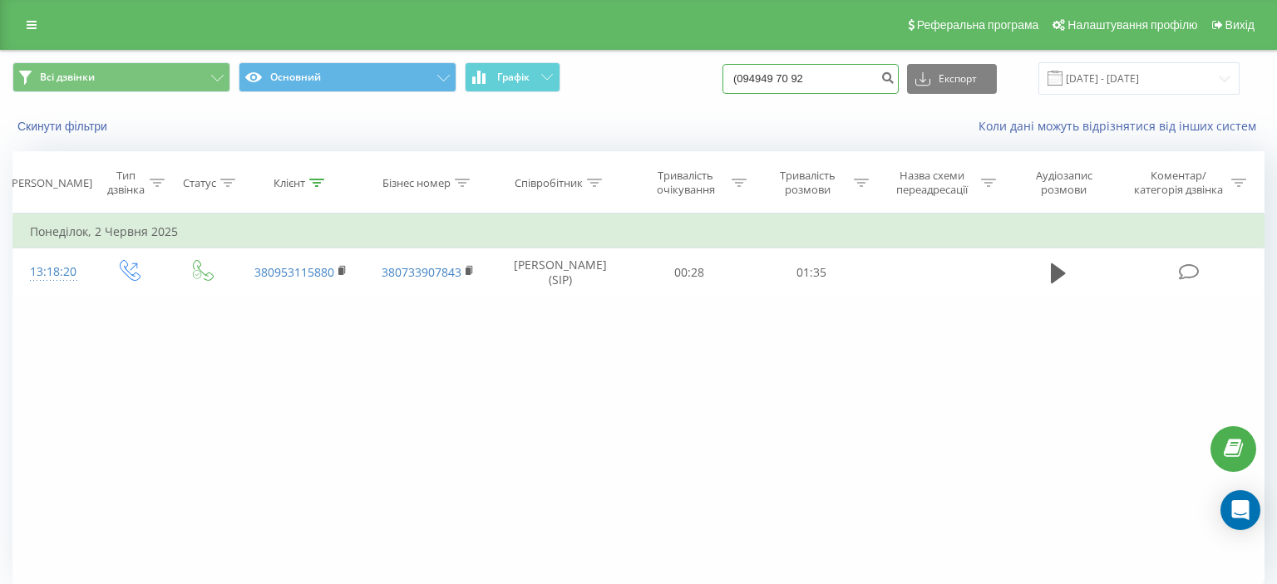
click at [756, 78] on input "(094949 70 92" at bounding box center [810, 79] width 176 height 30
type input "094949 70 92"
click at [893, 79] on icon "submit" at bounding box center [887, 76] width 14 height 10
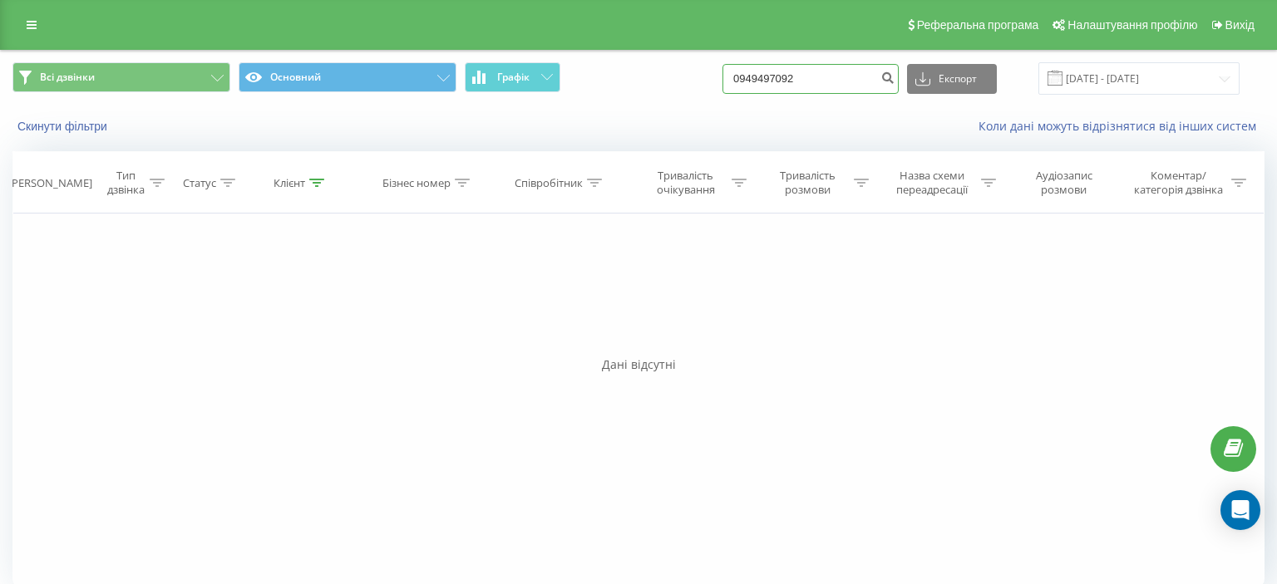
click at [751, 76] on input "0949497092" at bounding box center [810, 79] width 176 height 30
drag, startPoint x: 751, startPoint y: 76, endPoint x: 836, endPoint y: 76, distance: 84.8
click at [836, 76] on input "0949497092" at bounding box center [810, 79] width 176 height 30
paste input "(097) 521 35 68"
click at [778, 82] on input "(097) 521 35 68" at bounding box center [810, 79] width 176 height 30
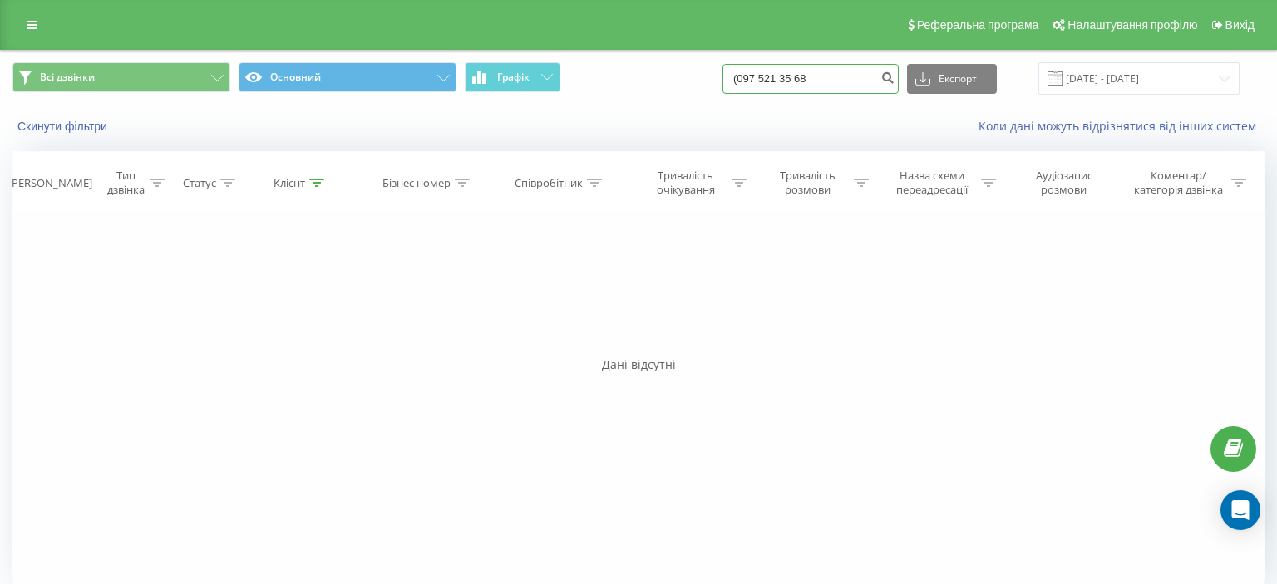
click at [756, 81] on input "(097 521 35 68" at bounding box center [810, 79] width 176 height 30
type input "097 521 35 68"
click at [894, 79] on icon "submit" at bounding box center [887, 76] width 14 height 10
click at [752, 71] on input "0975213568" at bounding box center [810, 79] width 176 height 30
drag, startPoint x: 752, startPoint y: 71, endPoint x: 838, endPoint y: 71, distance: 85.6
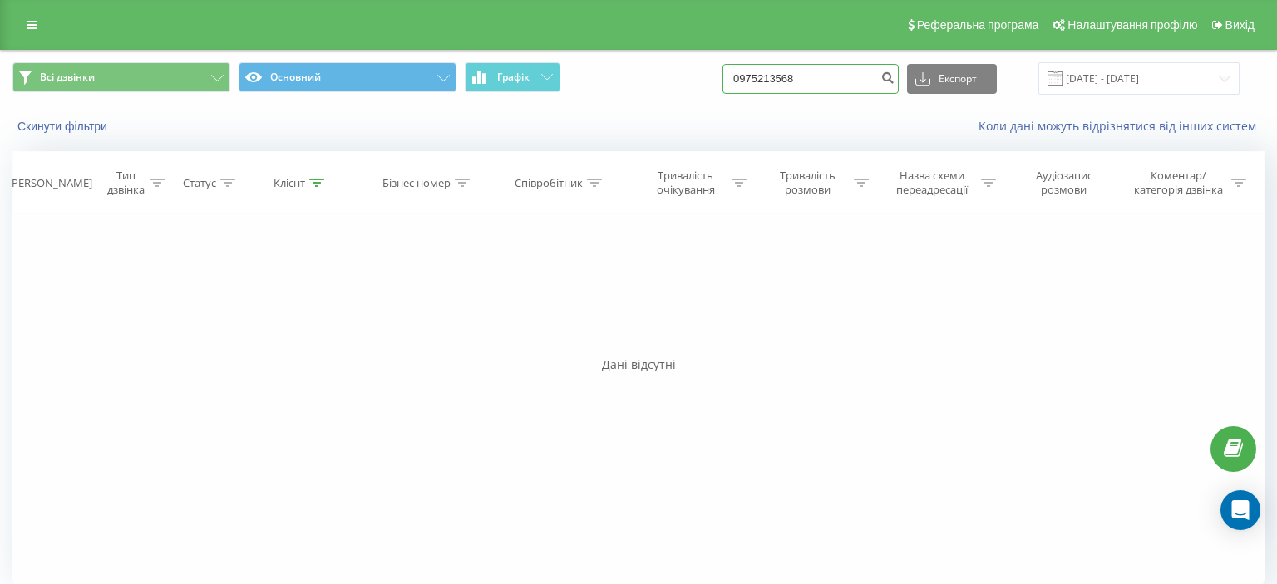
click at [838, 71] on input "0975213568" at bounding box center [810, 79] width 176 height 30
paste input "(098) 288 01 35"
click at [777, 78] on input "(098) 288 01 35" at bounding box center [810, 79] width 176 height 30
click at [759, 83] on input "(098 288 01 35" at bounding box center [810, 79] width 176 height 30
type input "098 288 01 35"
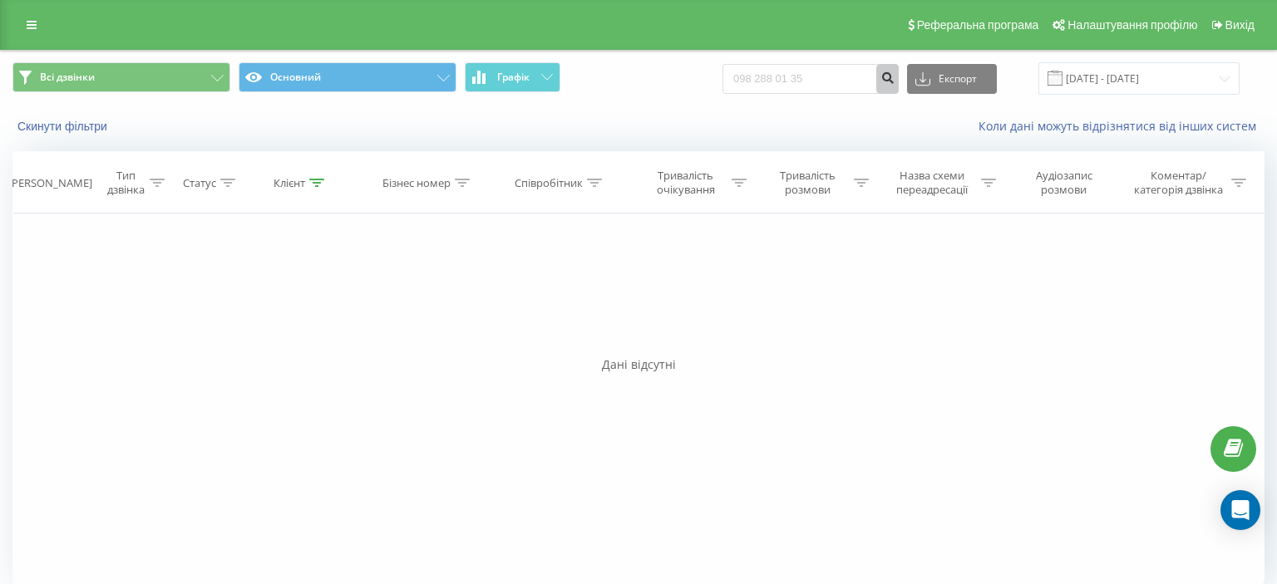
drag, startPoint x: 896, startPoint y: 81, endPoint x: 682, endPoint y: 89, distance: 214.6
click at [894, 81] on icon "submit" at bounding box center [887, 76] width 14 height 10
click at [755, 81] on input "0982880135" at bounding box center [810, 79] width 176 height 30
drag, startPoint x: 755, startPoint y: 81, endPoint x: 848, endPoint y: 80, distance: 93.1
click at [848, 80] on input "0982880135" at bounding box center [810, 79] width 176 height 30
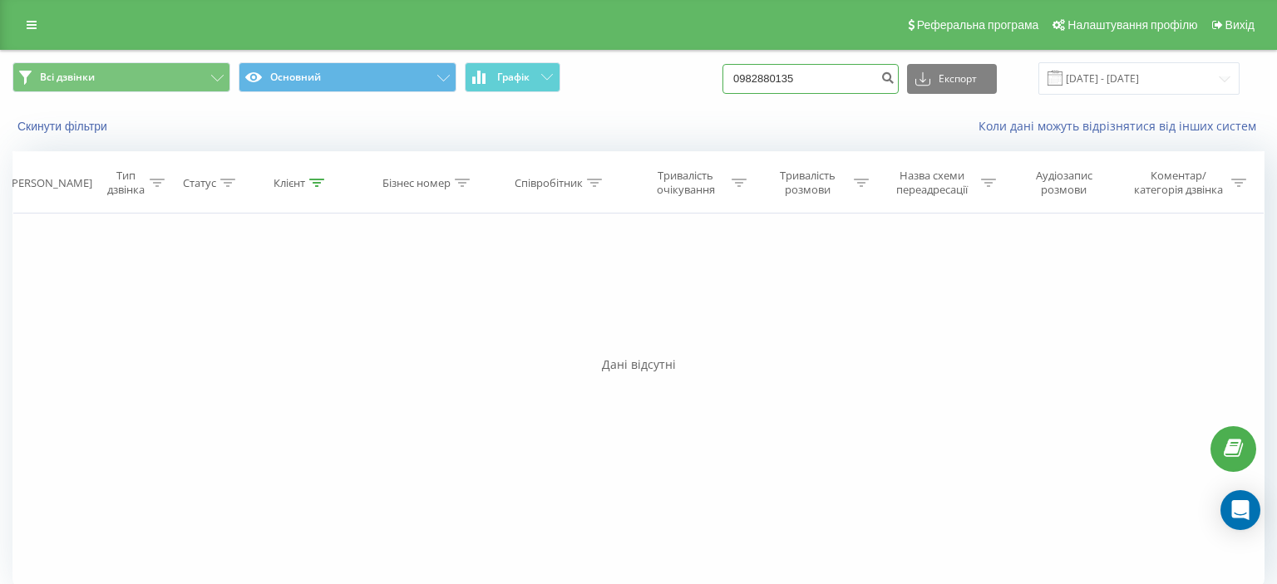
paste input "(098) 708 08 98"
click at [779, 83] on input "(098) 708 08 98" at bounding box center [810, 79] width 176 height 30
click at [756, 79] on input "(098 708 08 98" at bounding box center [810, 79] width 176 height 30
type input "098 708 08 98"
click at [893, 77] on icon "submit" at bounding box center [887, 76] width 14 height 10
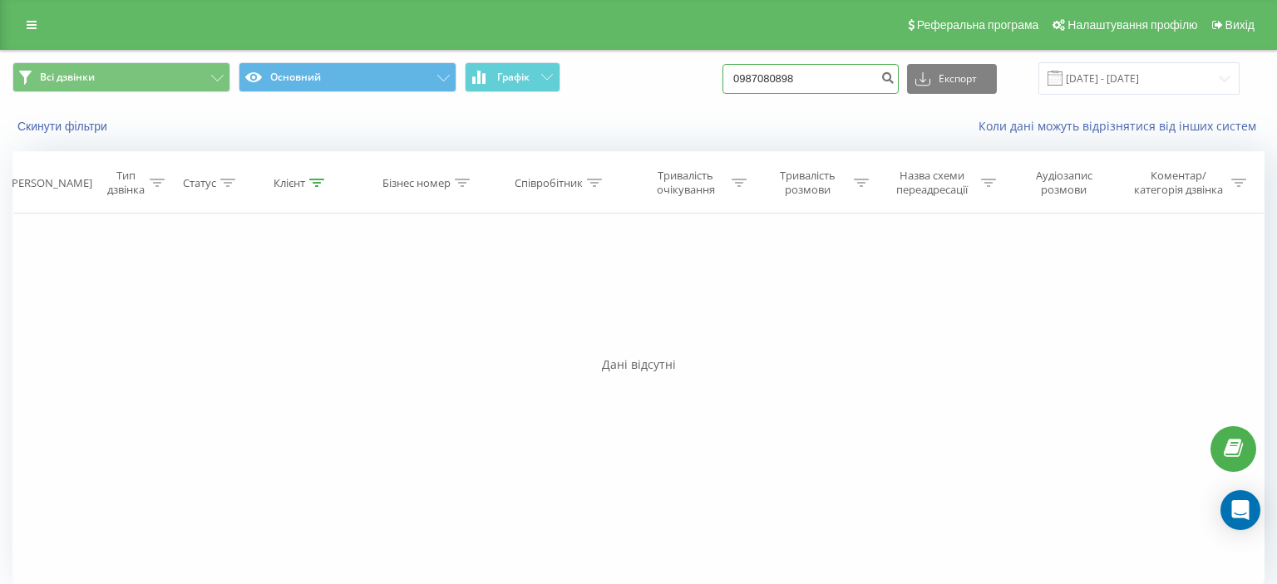
click at [751, 82] on input "0987080898" at bounding box center [810, 79] width 176 height 30
drag, startPoint x: 751, startPoint y: 82, endPoint x: 848, endPoint y: 79, distance: 96.5
click at [848, 79] on input "0987080898" at bounding box center [810, 79] width 176 height 30
paste input "[PHONE_NUMBER]"
click at [777, 81] on input "[PHONE_NUMBER]" at bounding box center [810, 79] width 176 height 30
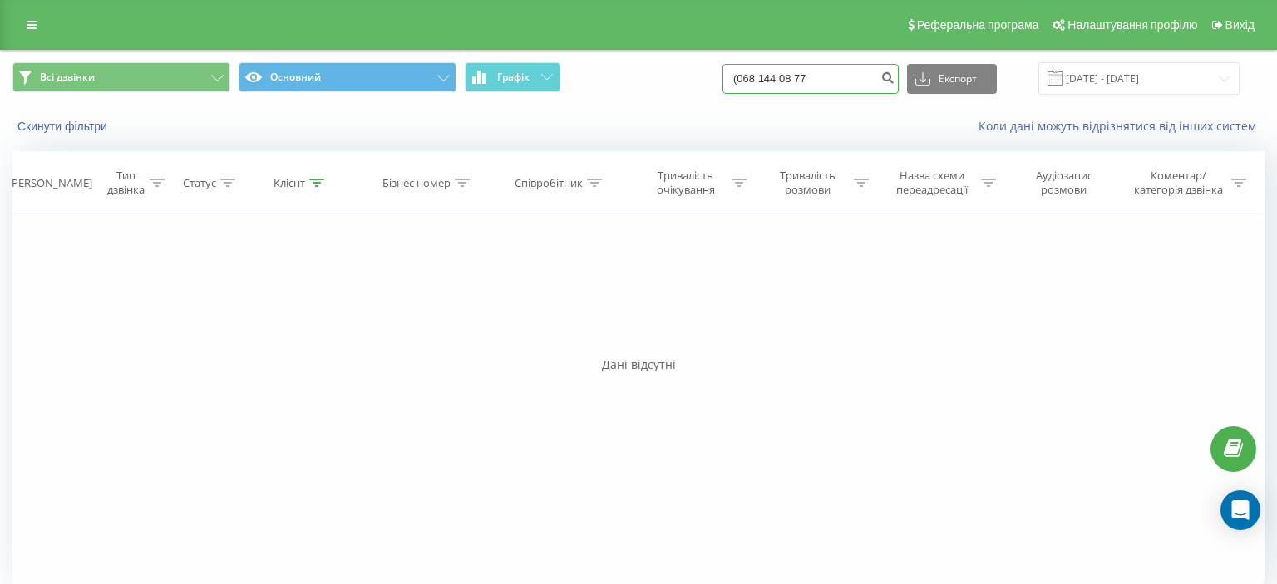
click at [758, 81] on input "(068 144 08 77" at bounding box center [810, 79] width 176 height 30
type input "068 144 08 77"
click at [894, 78] on icon "submit" at bounding box center [887, 76] width 14 height 10
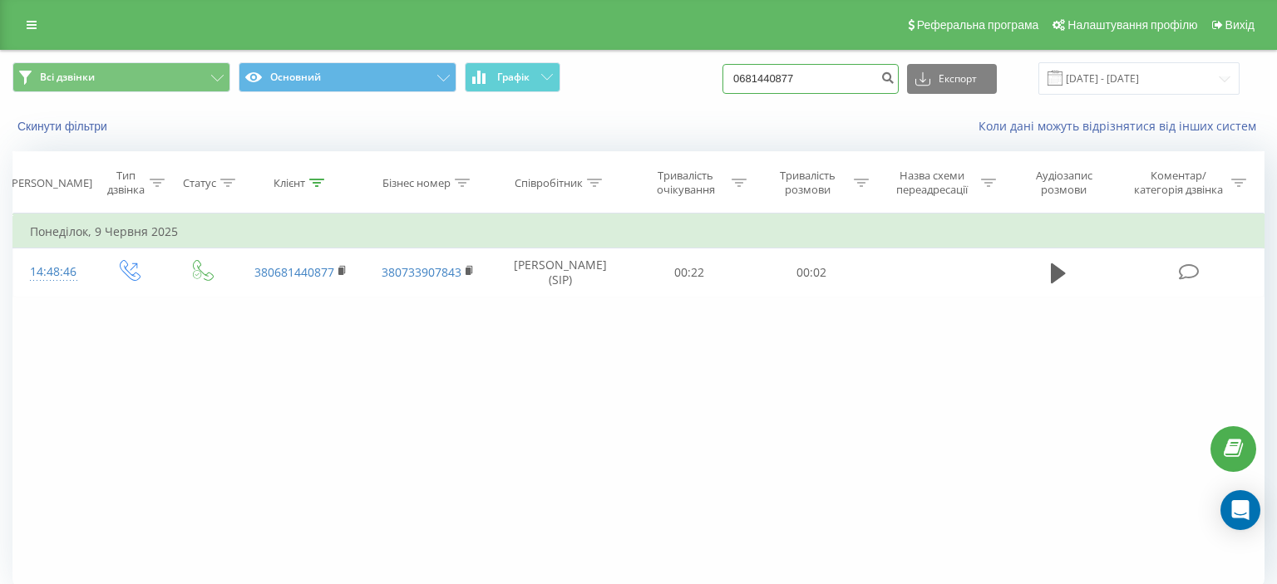
drag, startPoint x: 750, startPoint y: 74, endPoint x: 883, endPoint y: 85, distance: 133.4
click at [883, 85] on input "0681440877" at bounding box center [810, 79] width 176 height 30
paste input "[PHONE_NUMBER]"
click at [779, 80] on input "[PHONE_NUMBER]" at bounding box center [810, 79] width 176 height 30
click at [756, 77] on input "(093 497 46 00" at bounding box center [810, 79] width 176 height 30
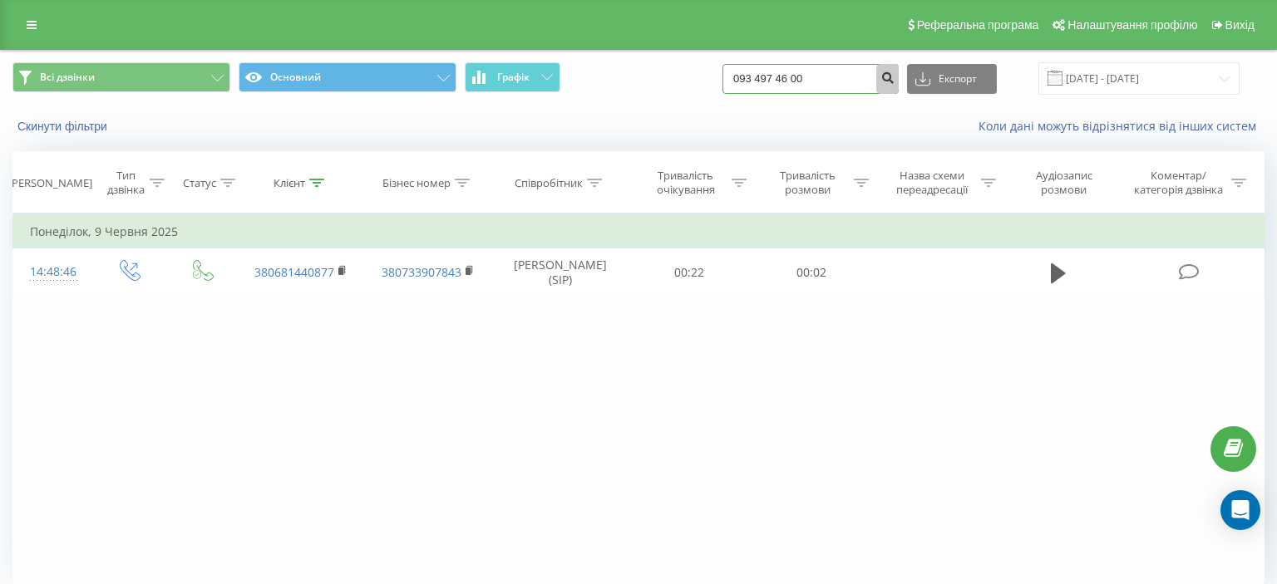
type input "093 497 46 00"
click at [893, 81] on icon "submit" at bounding box center [887, 76] width 14 height 10
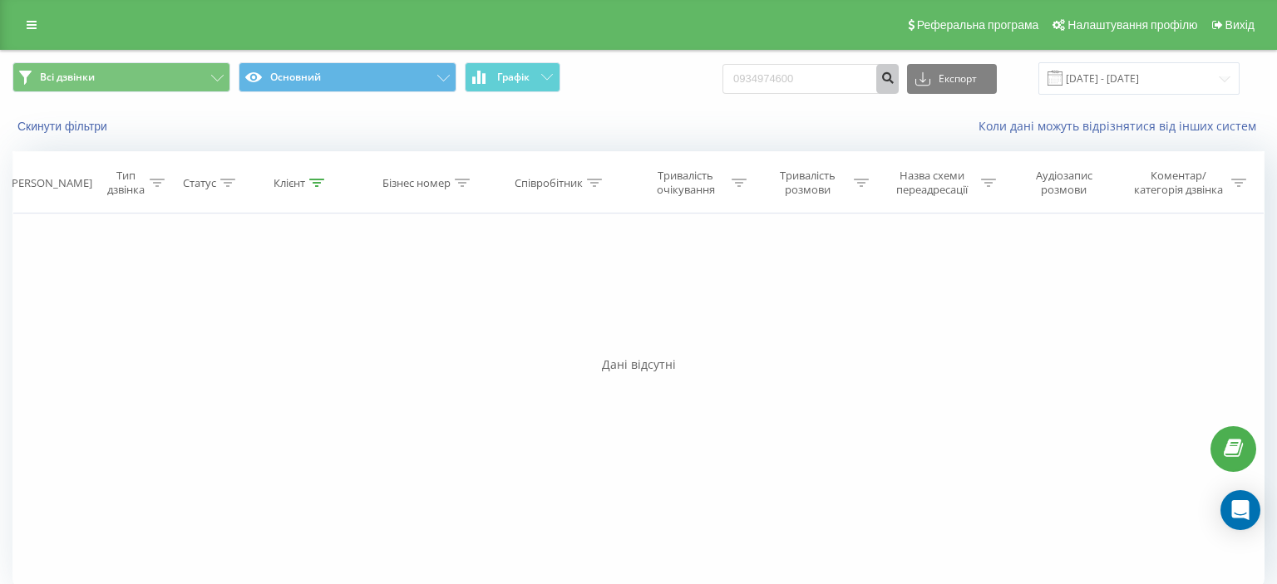
click at [894, 78] on icon "submit" at bounding box center [887, 76] width 14 height 10
drag, startPoint x: 751, startPoint y: 81, endPoint x: 817, endPoint y: 85, distance: 65.7
click at [844, 78] on input "0934974600" at bounding box center [810, 79] width 176 height 30
paste input "(067) 100 40 4"
click at [779, 81] on input "(067) 100 40 40" at bounding box center [810, 79] width 176 height 30
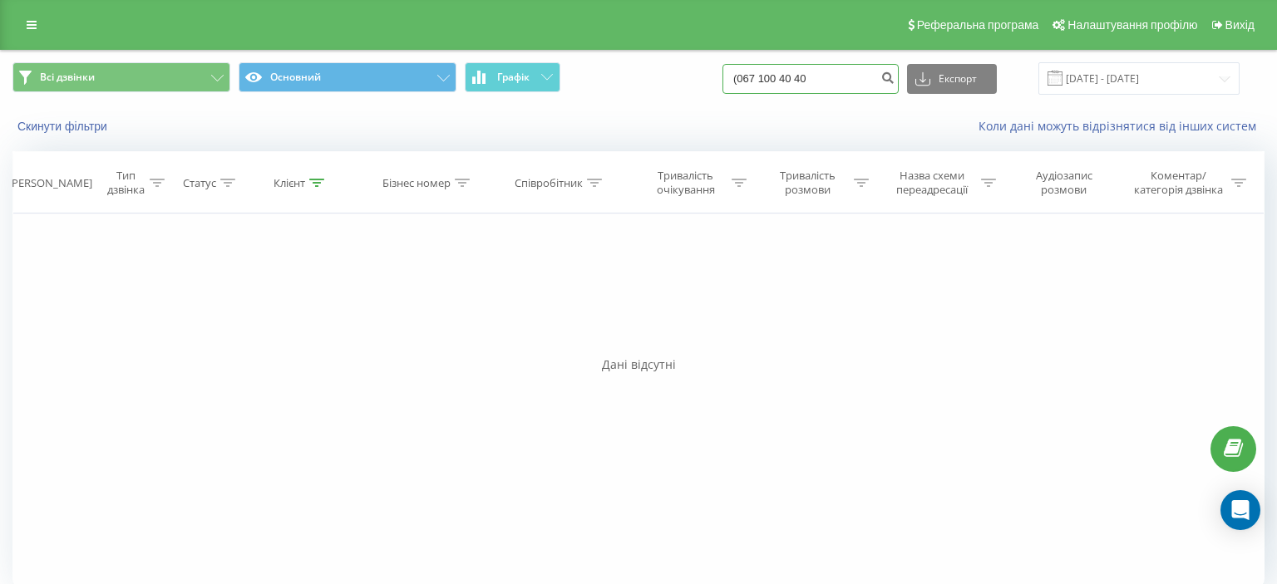
click at [756, 78] on input "(067 100 40 40" at bounding box center [810, 79] width 176 height 30
type input "067 100 40 40"
click at [894, 78] on icon "submit" at bounding box center [887, 76] width 14 height 10
click at [753, 76] on input "0671004040" at bounding box center [810, 79] width 176 height 30
drag, startPoint x: 753, startPoint y: 76, endPoint x: 852, endPoint y: 75, distance: 98.9
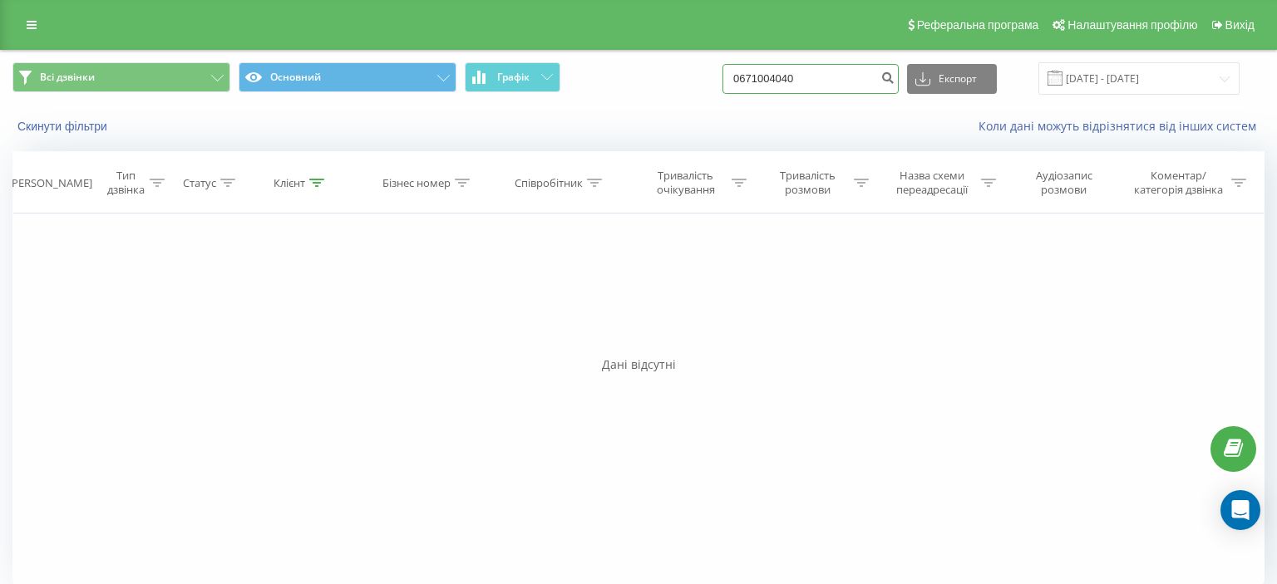
click at [852, 75] on input "0671004040" at bounding box center [810, 79] width 176 height 30
paste input "[PHONE_NUMBER]"
click at [780, 79] on input "[PHONE_NUMBER]" at bounding box center [810, 79] width 176 height 30
click at [760, 81] on input "(097 770 43 77" at bounding box center [810, 79] width 176 height 30
type input "097 770 43 77"
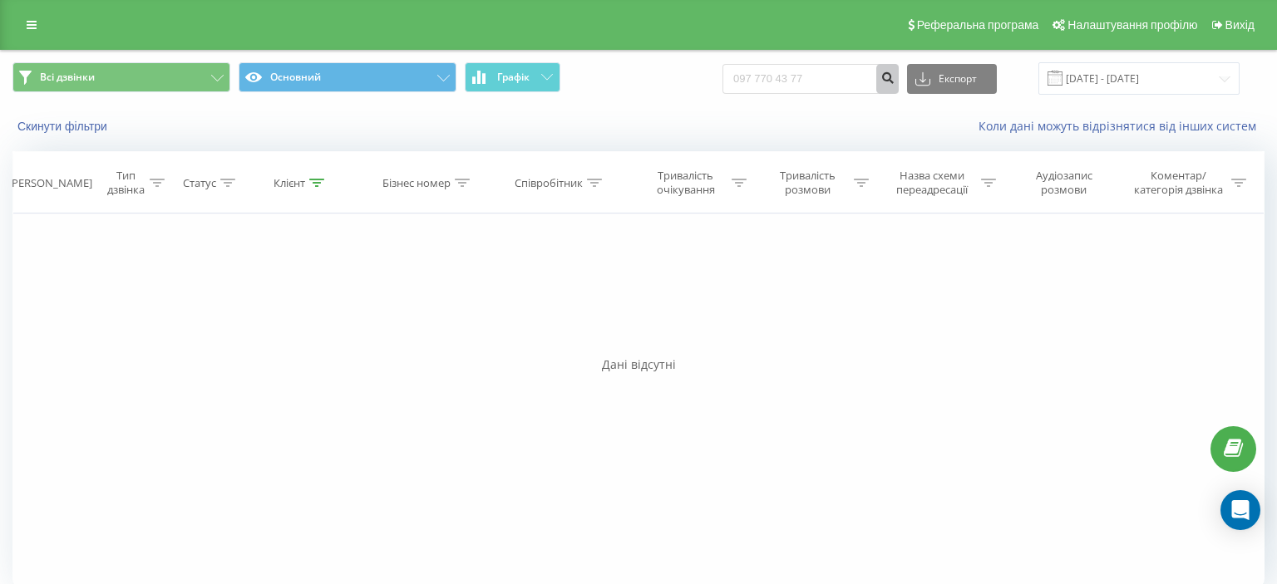
click at [894, 81] on icon "submit" at bounding box center [887, 76] width 14 height 10
